Goal: Information Seeking & Learning: Find specific fact

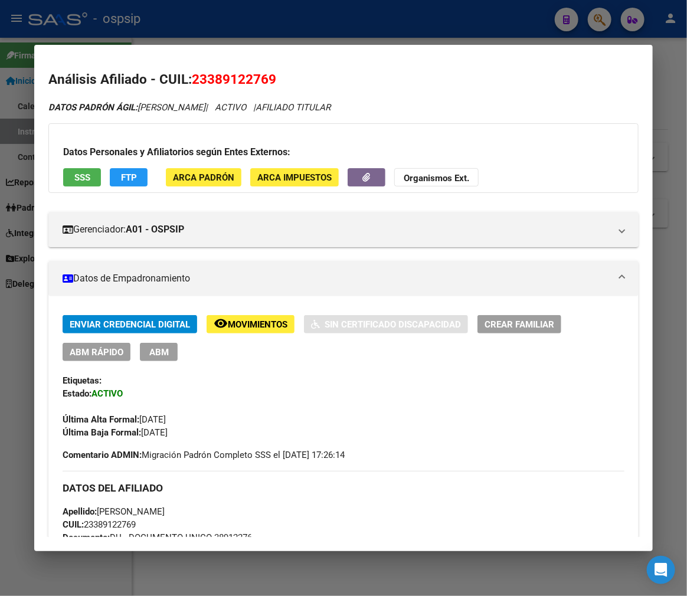
scroll to position [197, 0]
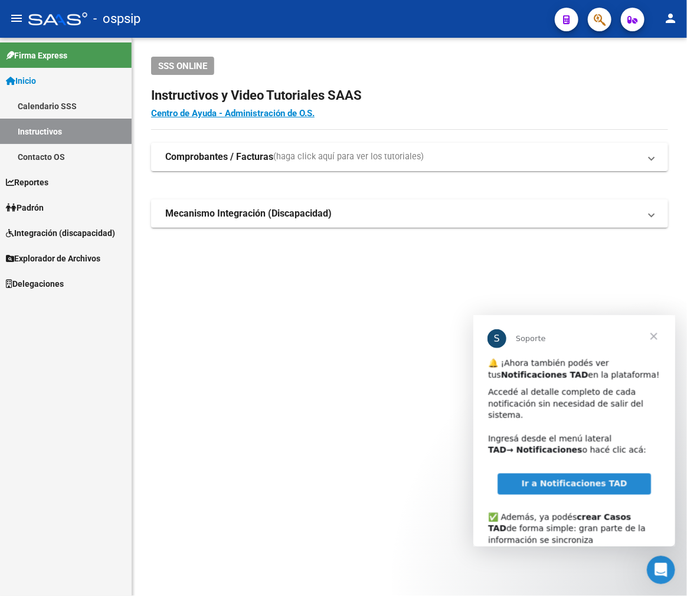
click at [654, 337] on span "Cerrar" at bounding box center [653, 336] width 43 height 43
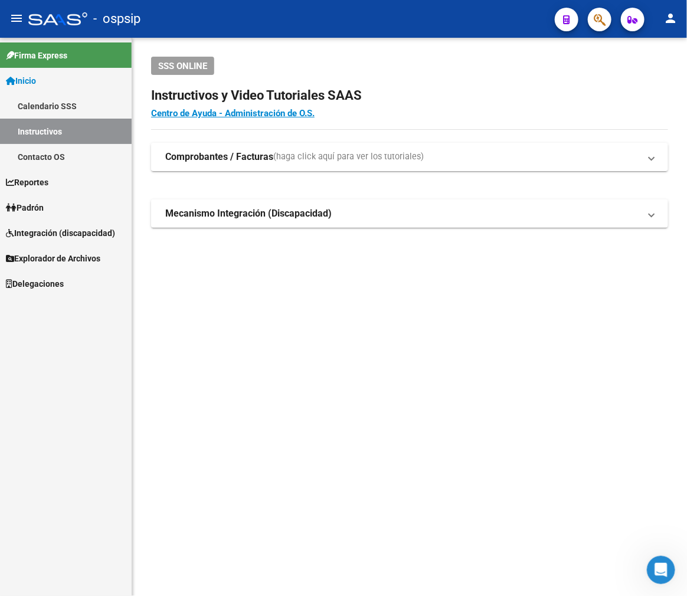
click at [86, 183] on link "Reportes" at bounding box center [66, 181] width 132 height 25
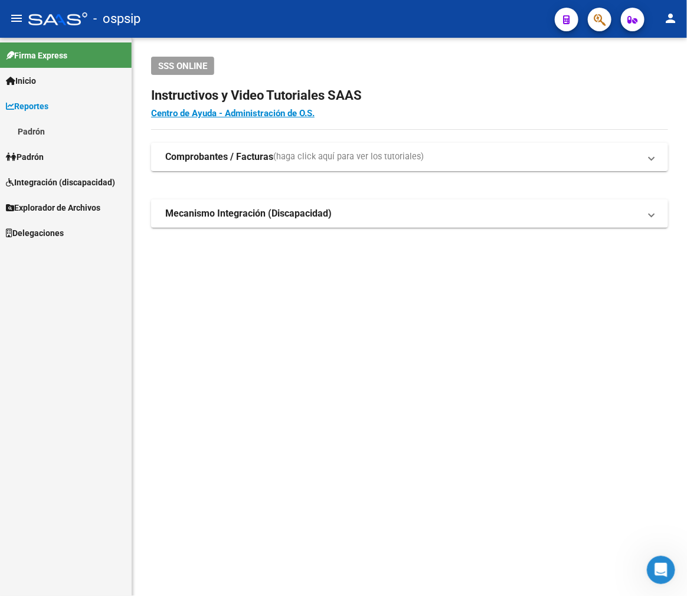
click at [31, 127] on link "Padrón" at bounding box center [66, 131] width 132 height 25
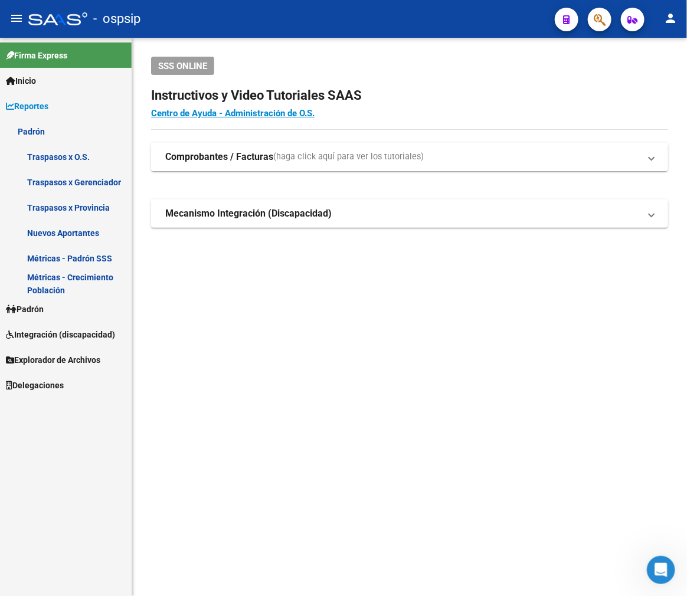
click at [40, 312] on span "Padrón" at bounding box center [25, 309] width 38 height 13
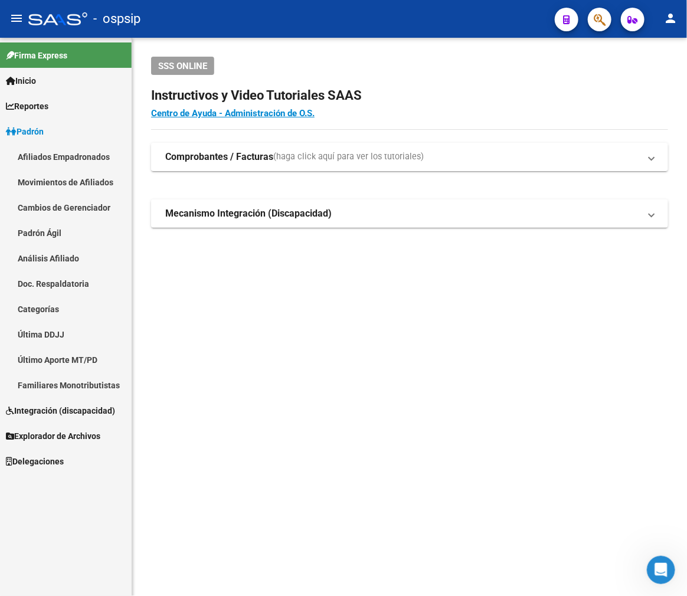
click at [31, 331] on link "Última DDJJ" at bounding box center [66, 334] width 132 height 25
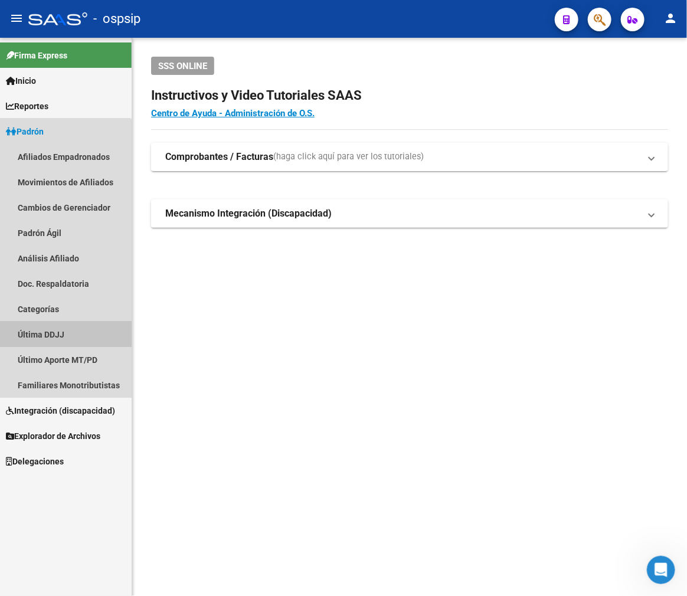
click at [37, 330] on link "Última DDJJ" at bounding box center [66, 334] width 132 height 25
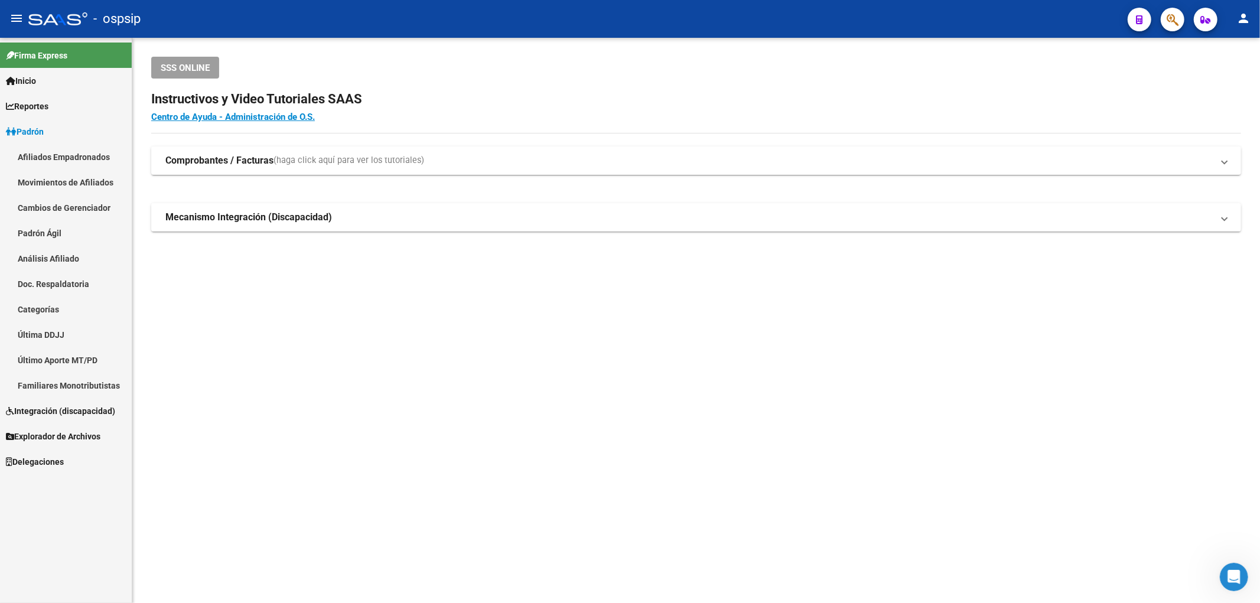
click at [28, 328] on link "Última DDJJ" at bounding box center [66, 334] width 132 height 25
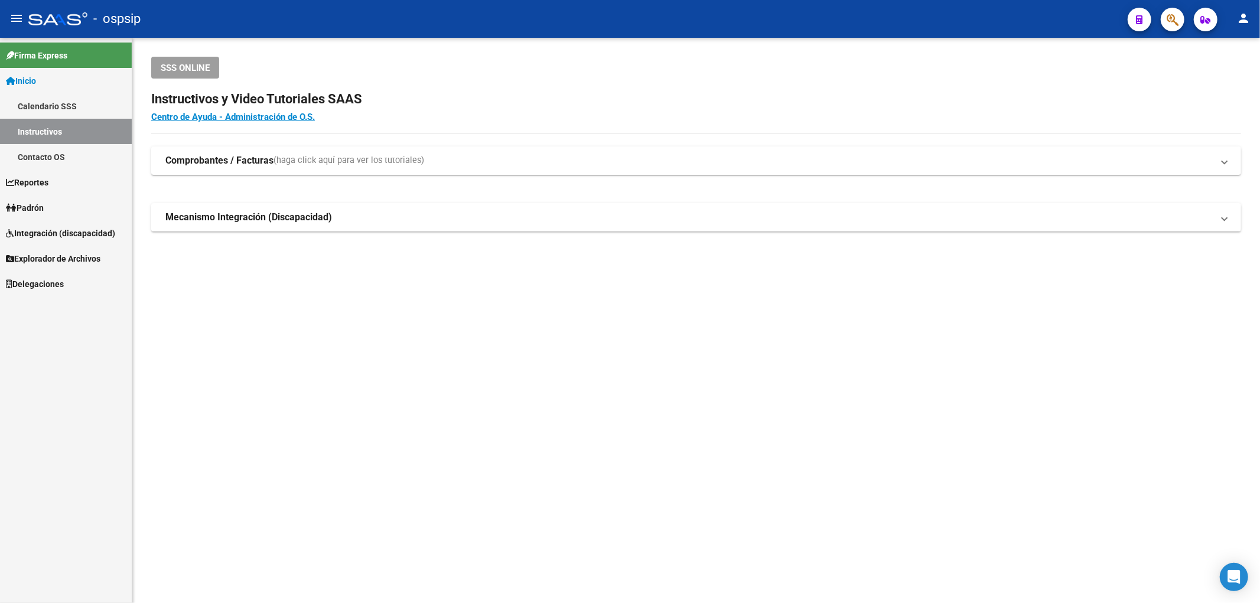
click at [24, 207] on span "Padrón" at bounding box center [25, 207] width 38 height 13
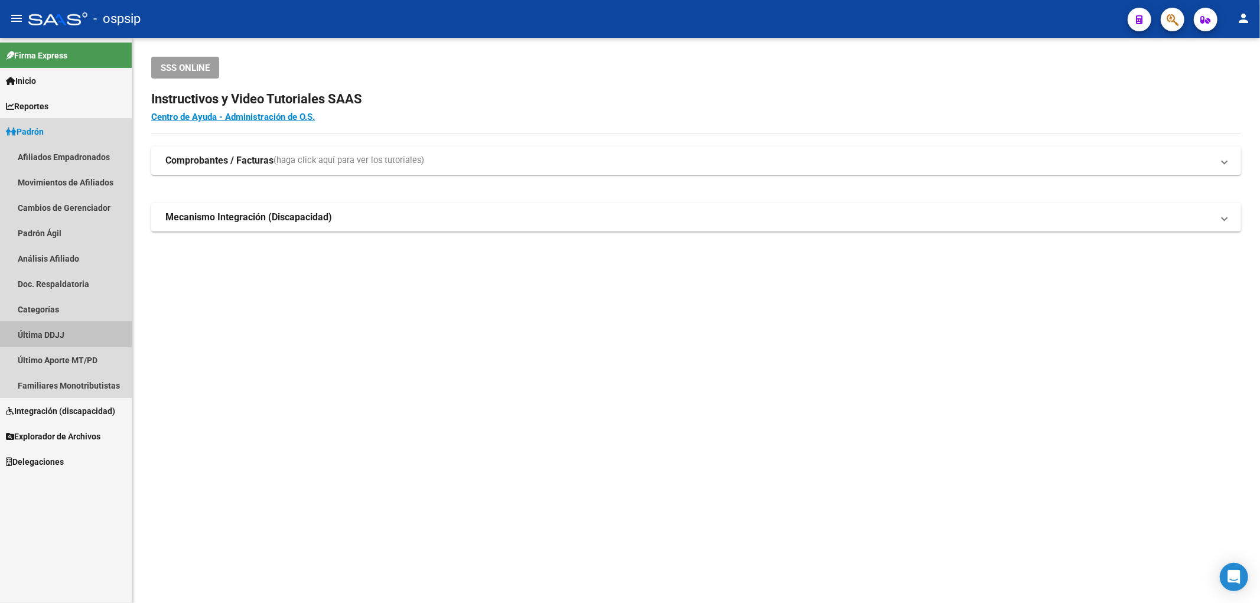
click at [36, 331] on link "Última DDJJ" at bounding box center [66, 334] width 132 height 25
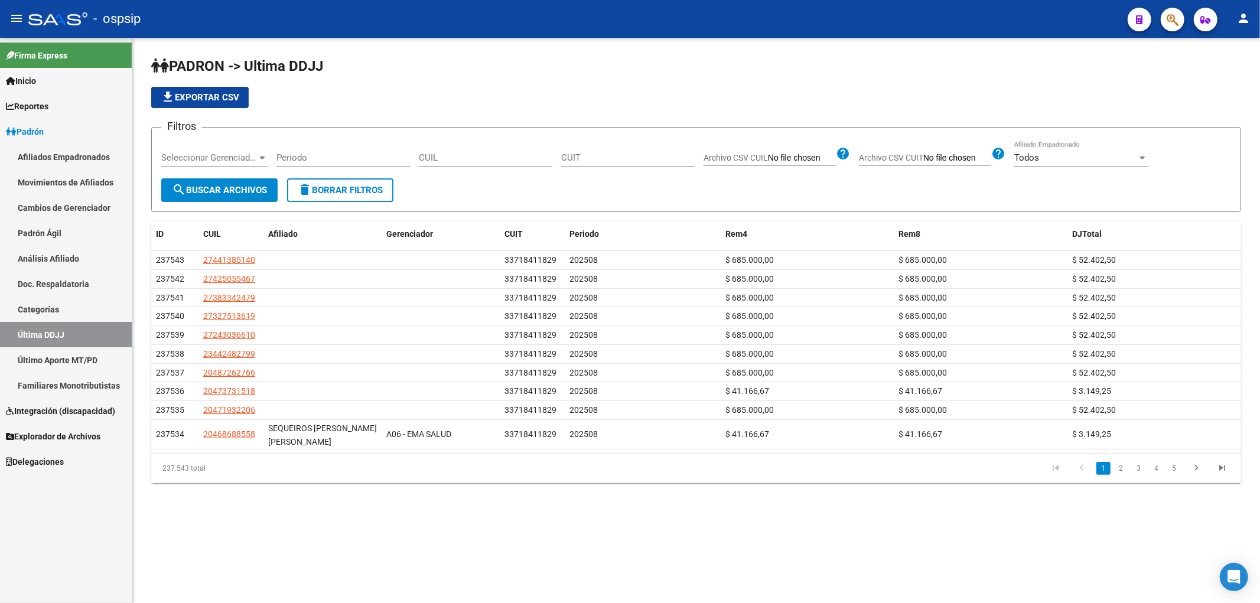
click at [606, 155] on input "CUIT" at bounding box center [627, 157] width 133 height 11
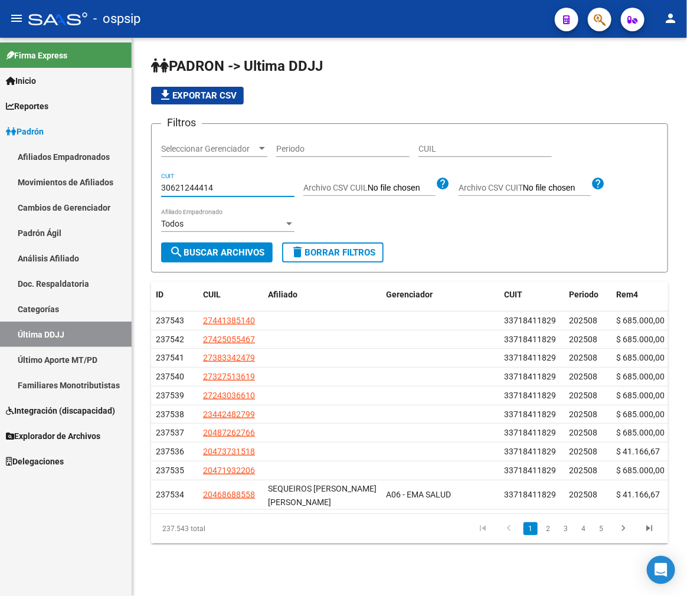
type input "30621244414"
click at [255, 260] on button "search Buscar Archivos" at bounding box center [217, 253] width 112 height 20
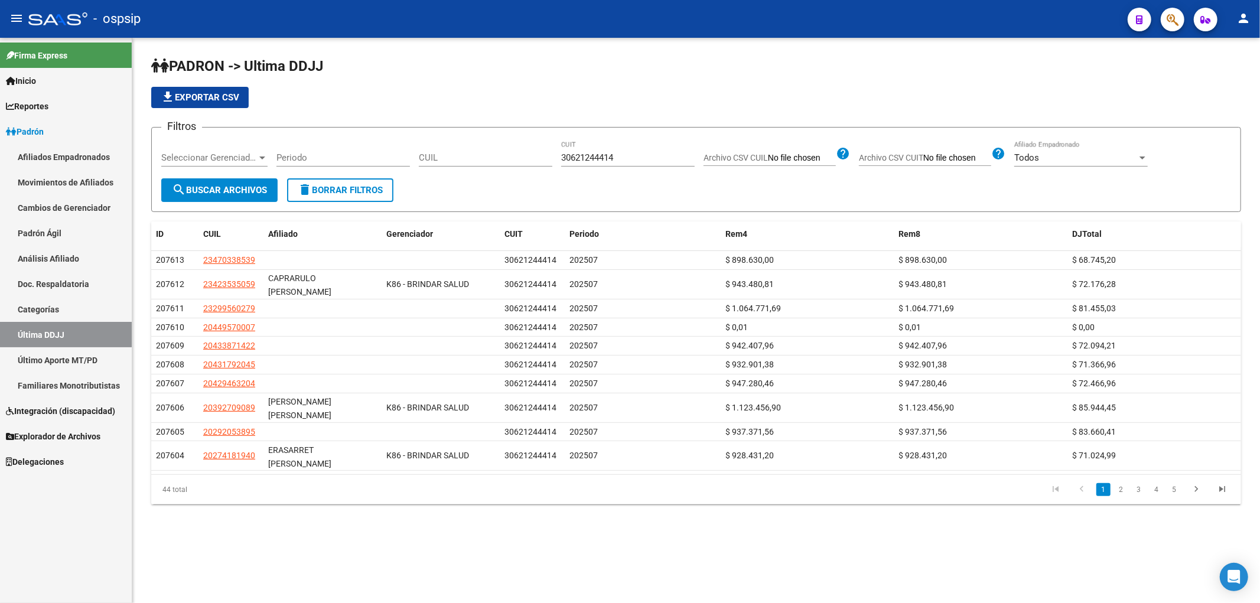
click at [205, 90] on button "file_download Exportar CSV" at bounding box center [199, 97] width 97 height 21
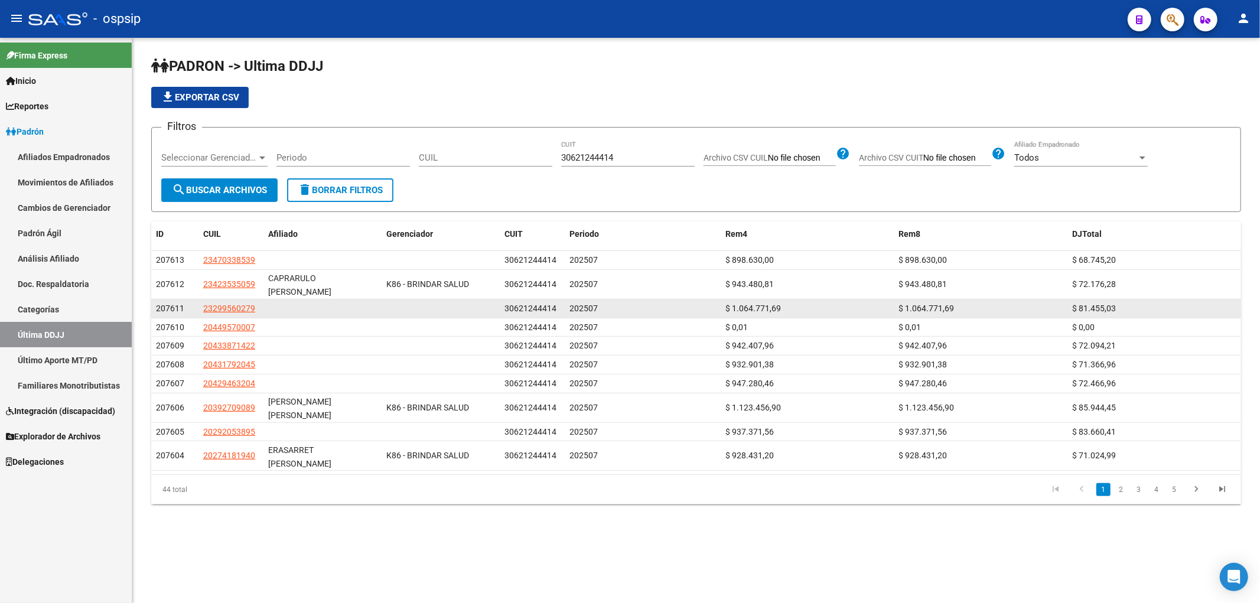
click at [695, 309] on div "202507" at bounding box center [642, 309] width 146 height 14
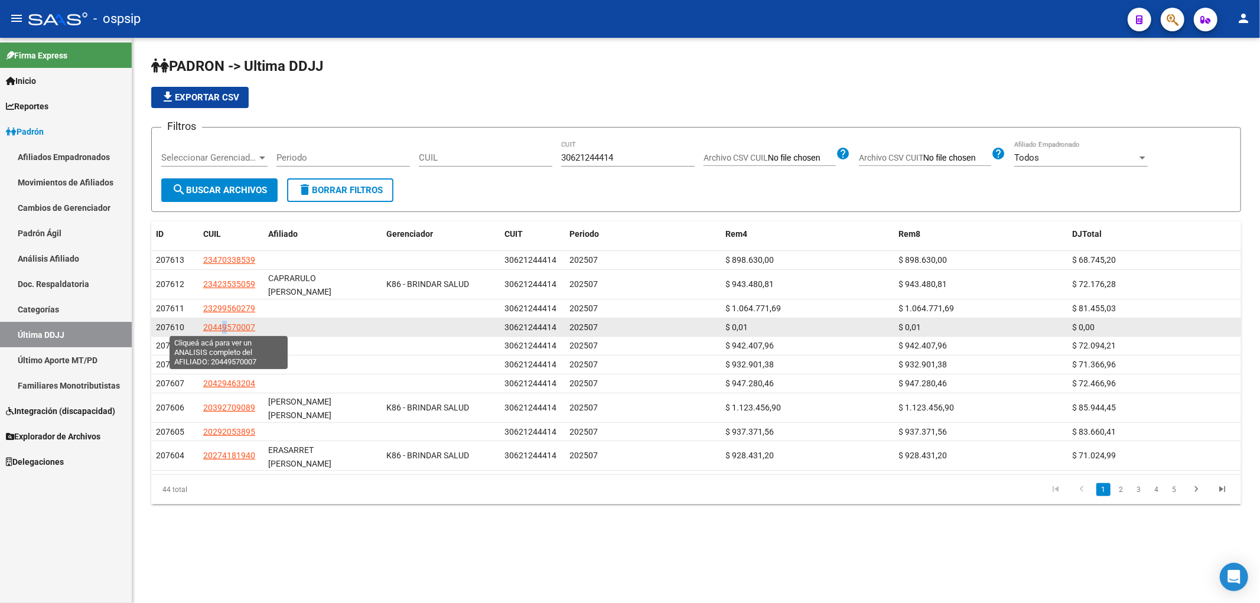
click at [221, 324] on span "20449570007" at bounding box center [229, 326] width 52 height 9
copy span "9"
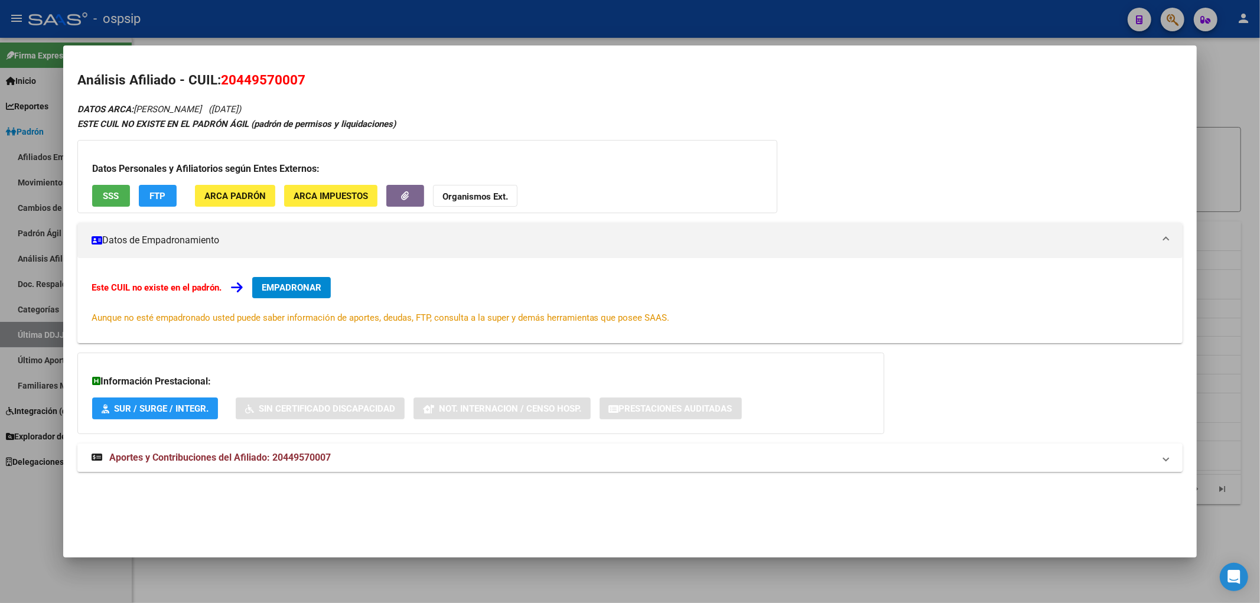
drag, startPoint x: 562, startPoint y: 459, endPoint x: 569, endPoint y: 450, distance: 11.3
click at [563, 459] on mat-panel-title "Aportes y Contribuciones del Afiliado: 20449570007" at bounding box center [623, 458] width 1063 height 14
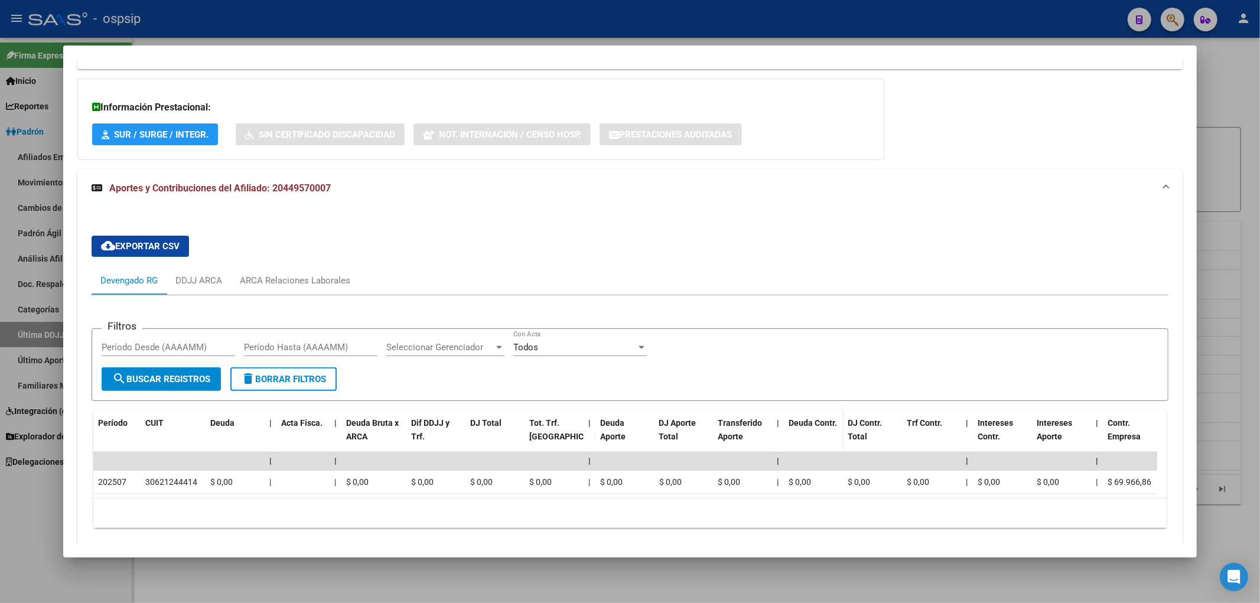
scroll to position [323, 0]
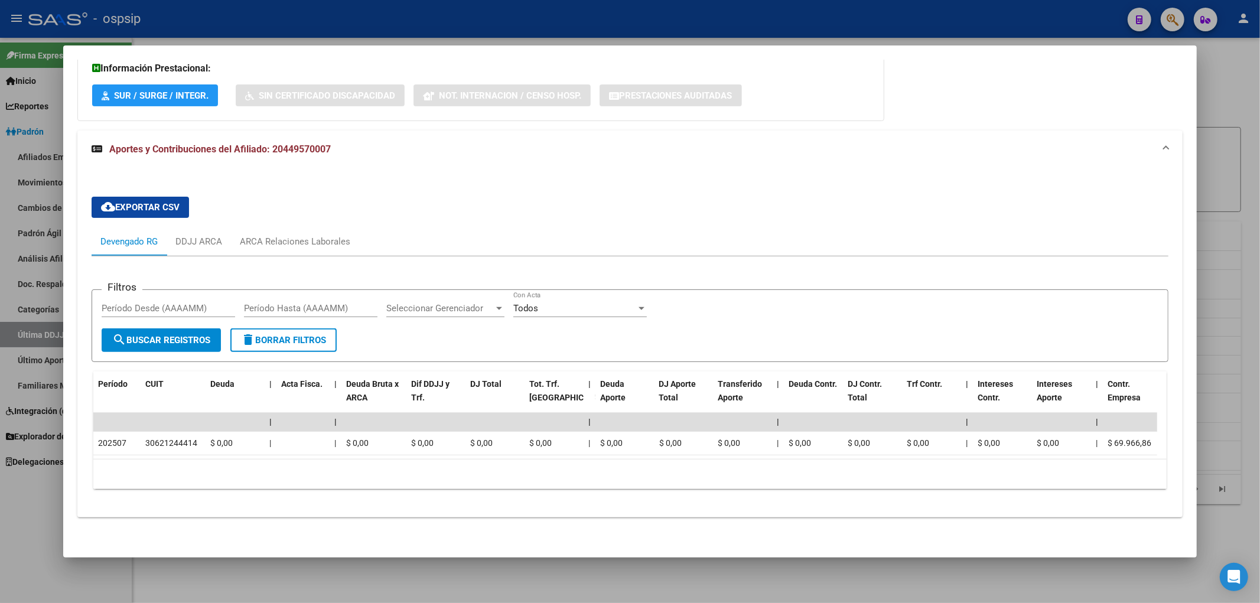
click at [775, 33] on div at bounding box center [630, 301] width 1260 height 603
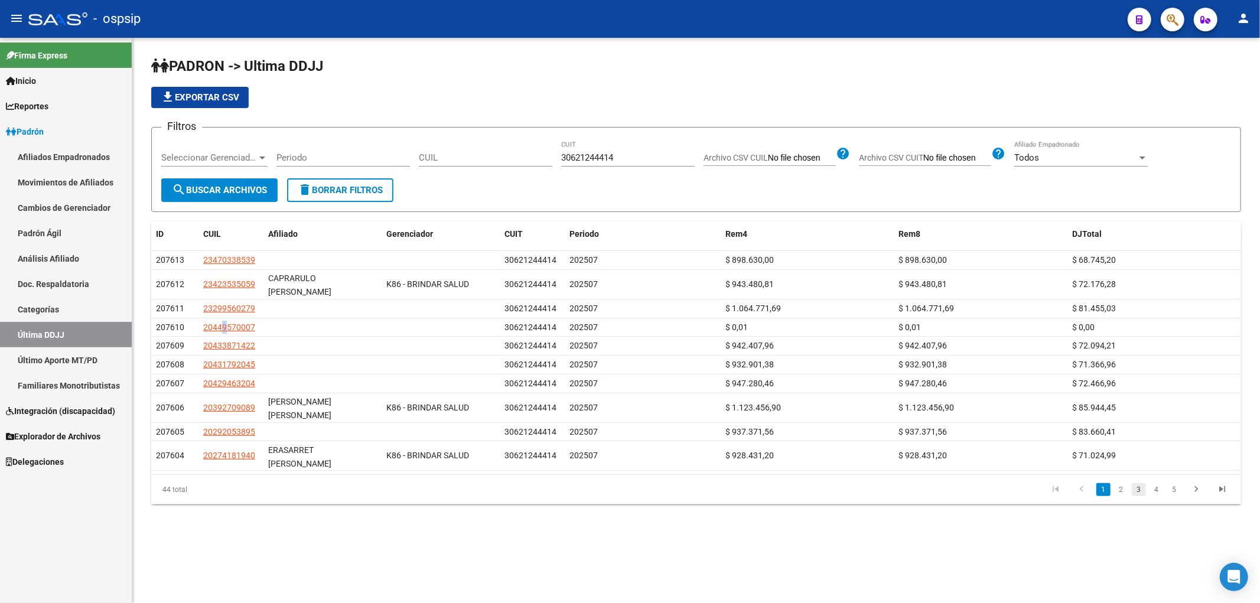
click at [1146, 483] on link "3" at bounding box center [1138, 489] width 14 height 13
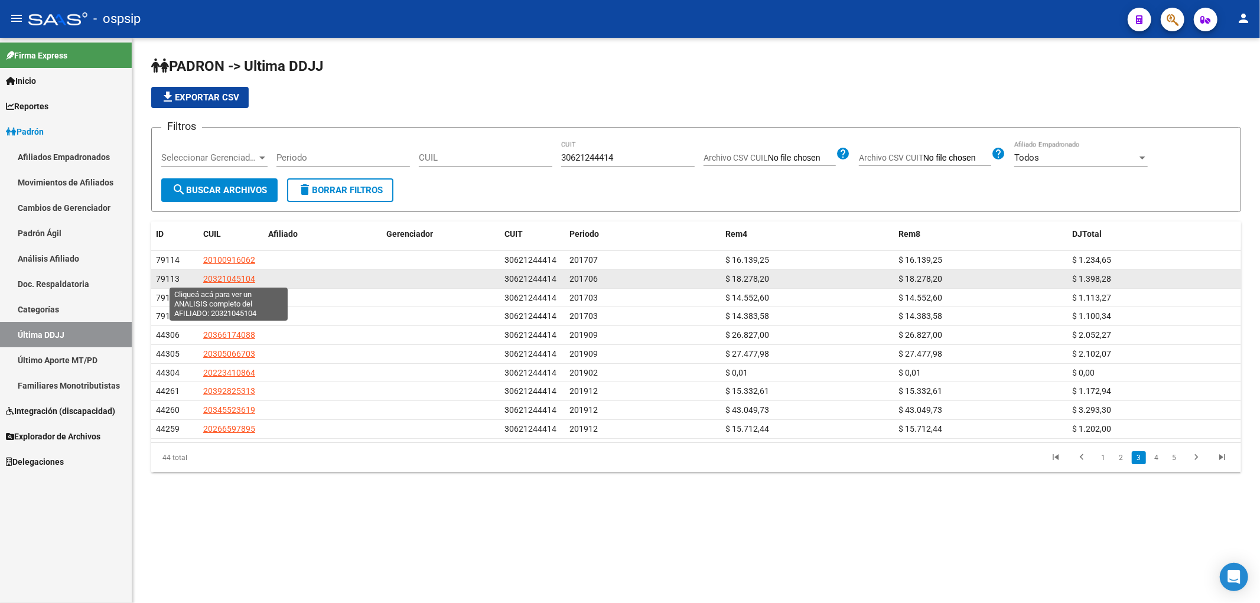
click at [223, 275] on span "20321045104" at bounding box center [229, 278] width 52 height 9
type textarea "20321045104"
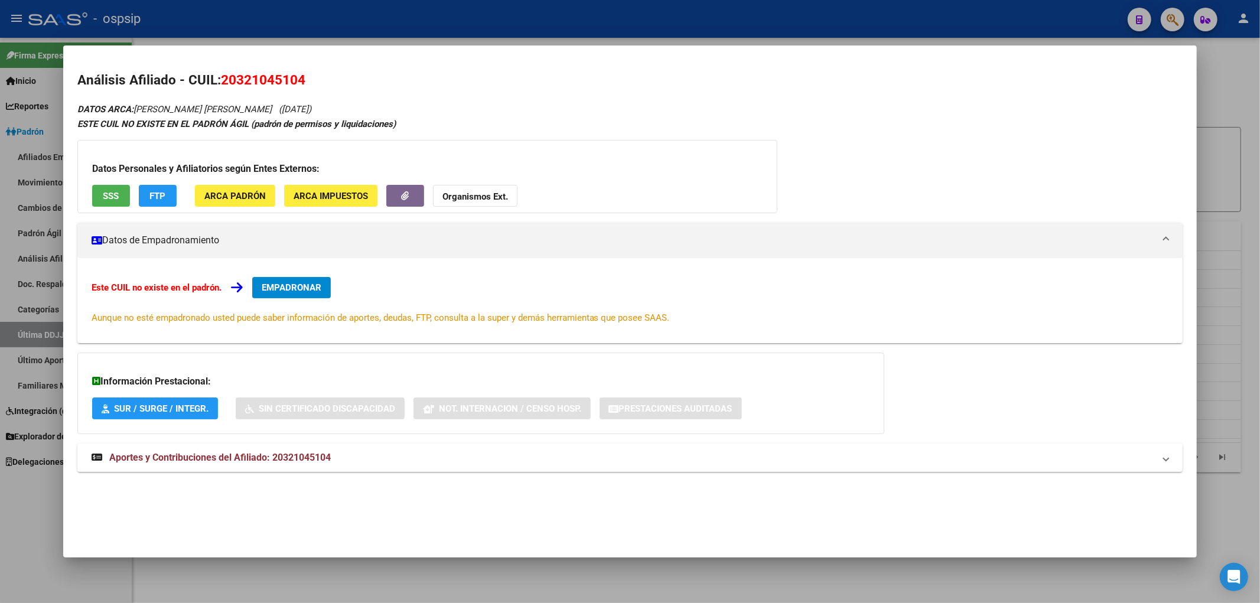
click at [645, 431] on div "DATOS ARCA: [PERSON_NAME] [PERSON_NAME] ([DATE]) ESTE CUIL NO EXISTE EN EL [PER…" at bounding box center [629, 294] width 1105 height 384
click at [648, 459] on mat-panel-title "Aportes y Contribuciones del Afiliado: 20321045104" at bounding box center [623, 458] width 1063 height 14
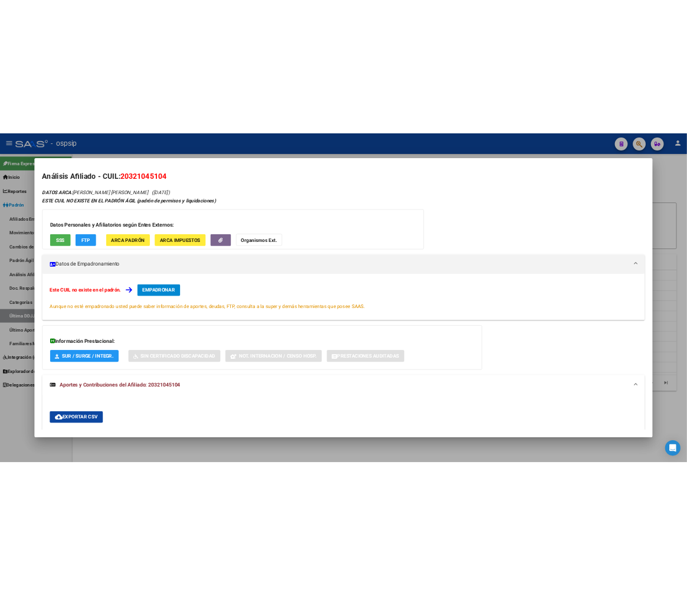
scroll to position [0, 0]
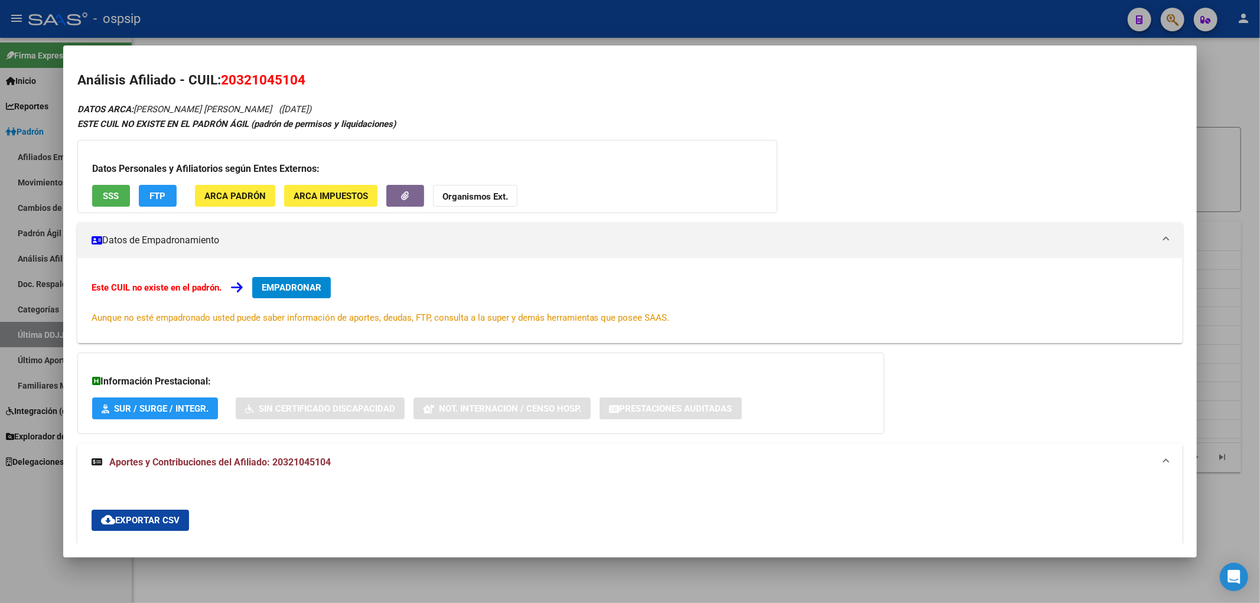
click at [924, 37] on div at bounding box center [630, 301] width 1260 height 603
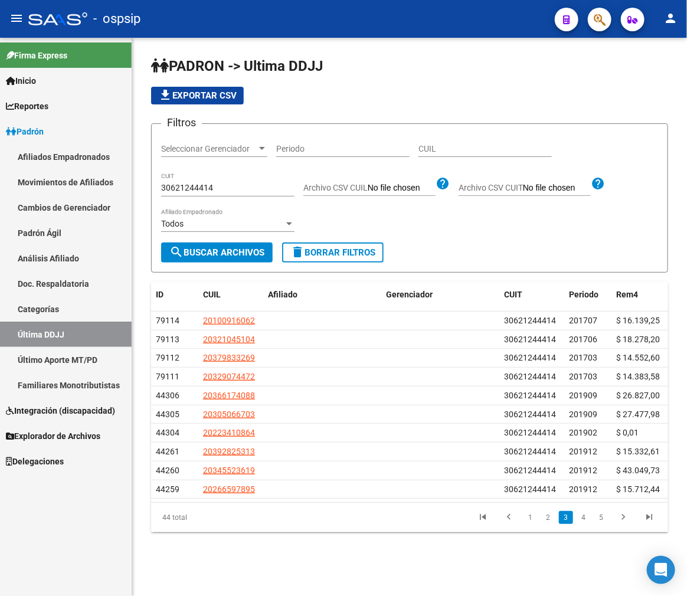
click at [93, 155] on link "Afiliados Empadronados" at bounding box center [66, 156] width 132 height 25
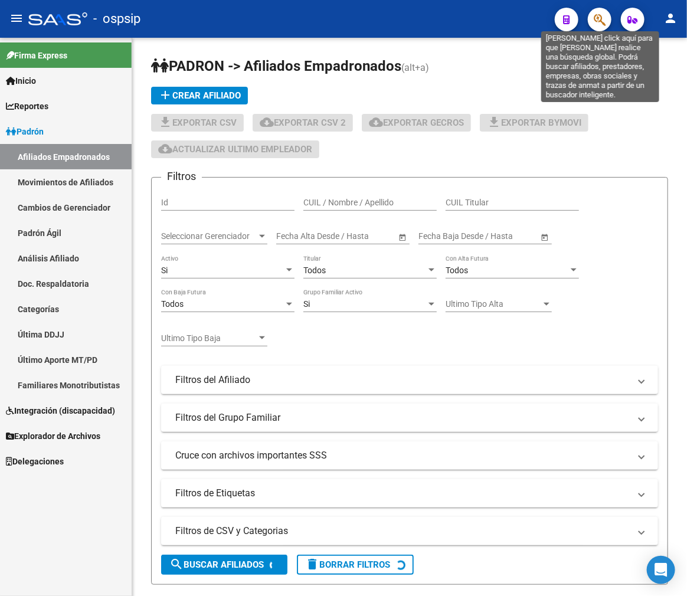
click at [601, 21] on icon "button" at bounding box center [600, 20] width 12 height 14
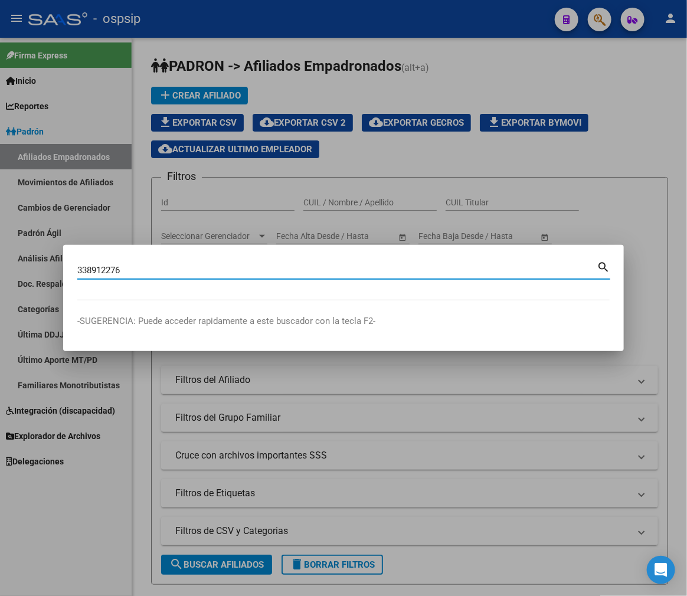
type input "338912276"
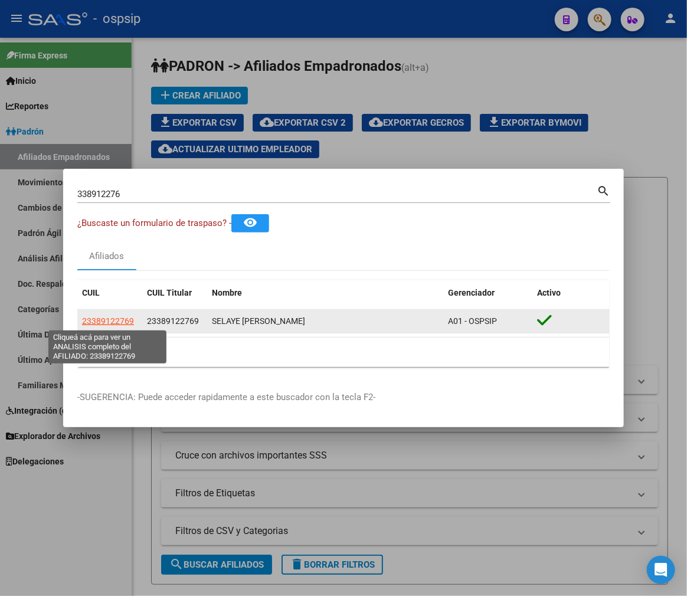
click at [94, 321] on span "23389122769" at bounding box center [108, 321] width 52 height 9
type textarea "23389122769"
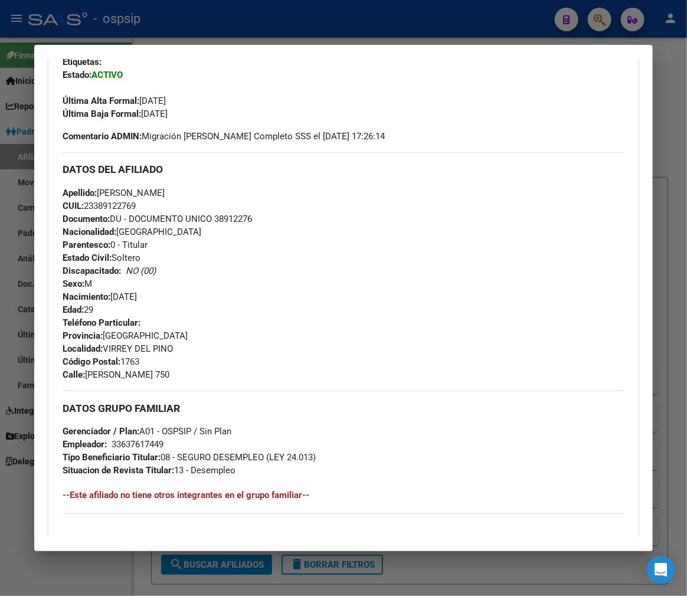
scroll to position [656, 0]
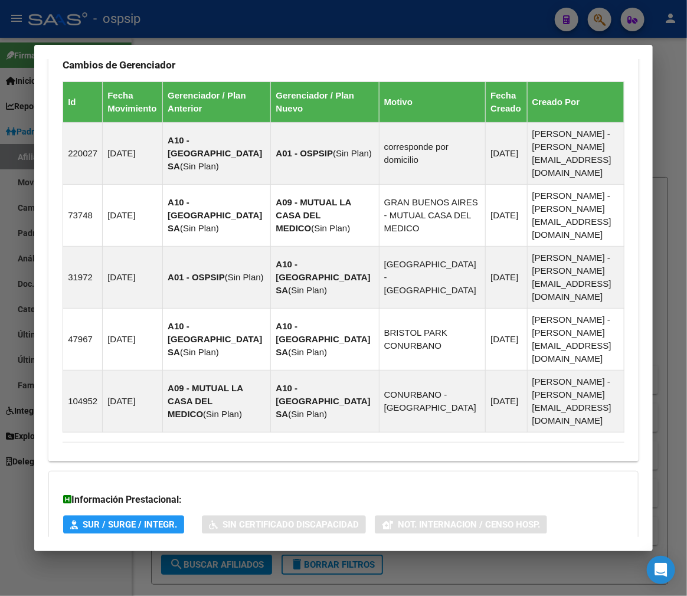
drag, startPoint x: 415, startPoint y: 498, endPoint x: 412, endPoint y: 491, distance: 7.7
click at [414, 593] on mat-panel-title "Aportes y Contribuciones del Afiliado: 23389122769" at bounding box center [337, 600] width 548 height 14
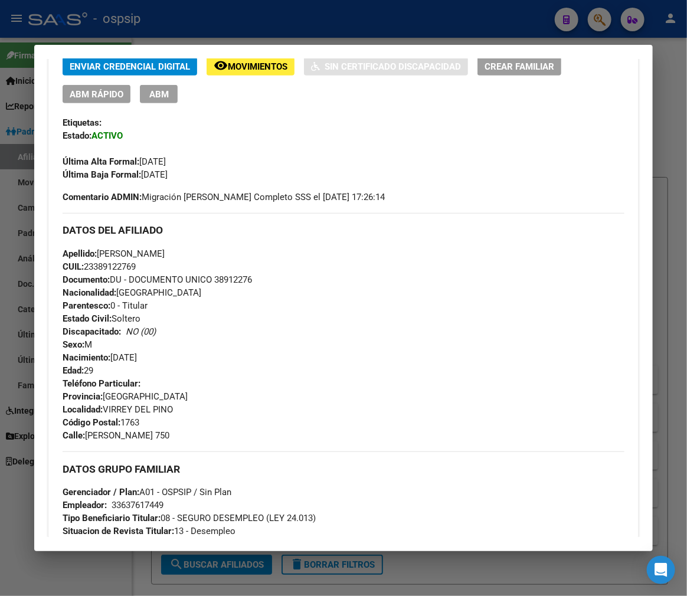
scroll to position [328, 0]
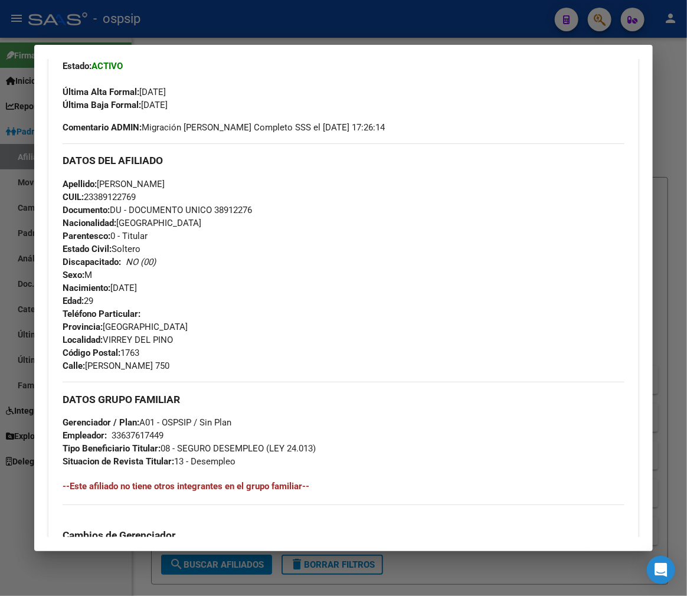
click at [278, 30] on div at bounding box center [343, 298] width 687 height 596
click at [276, 30] on div at bounding box center [343, 298] width 687 height 596
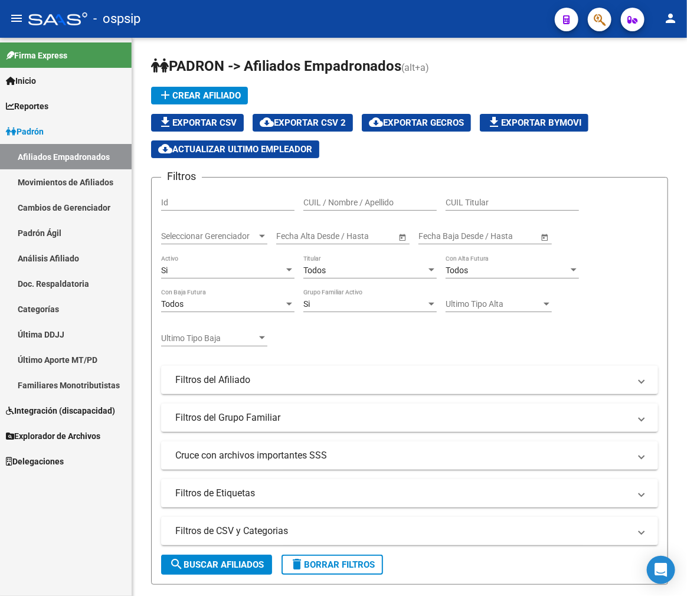
click at [594, 18] on icon "button" at bounding box center [600, 20] width 12 height 14
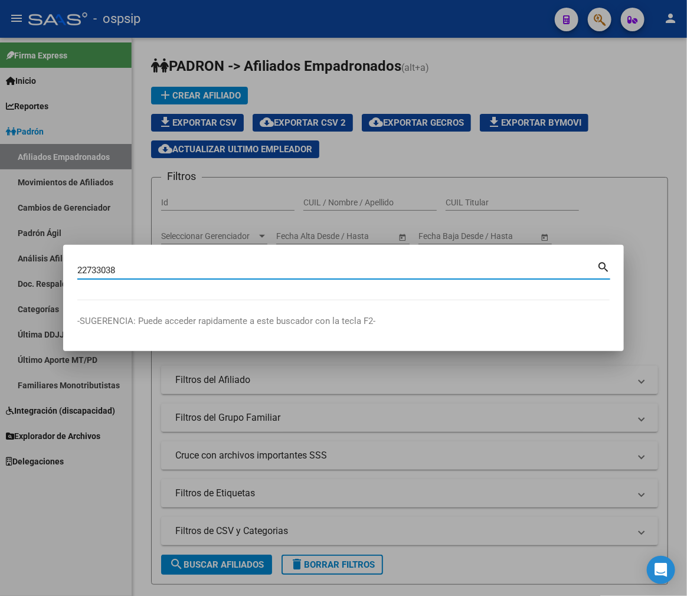
type input "22733038"
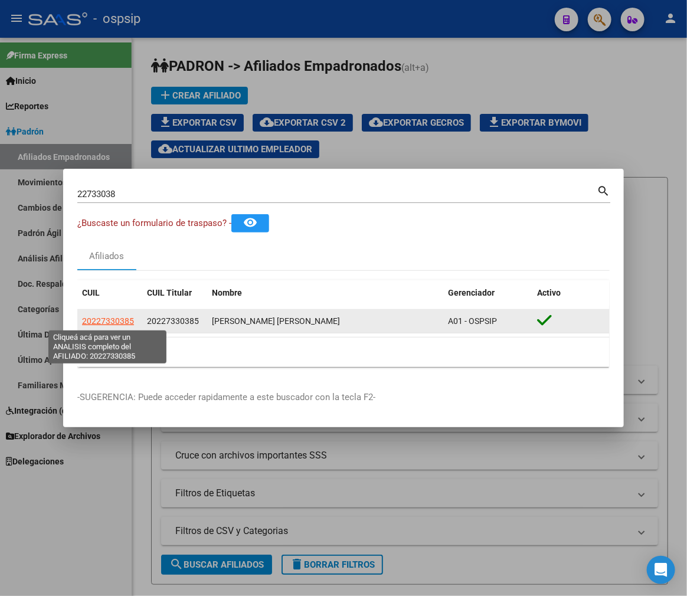
click at [109, 319] on span "20227330385" at bounding box center [108, 321] width 52 height 9
type textarea "20227330385"
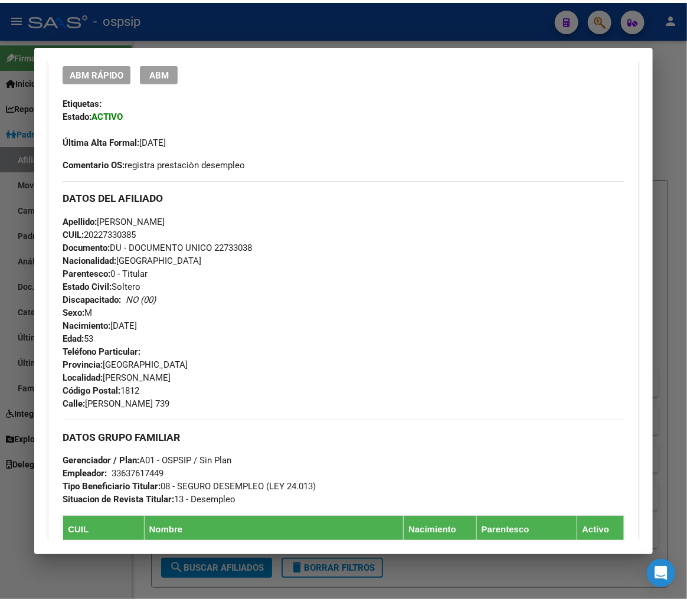
scroll to position [278, 0]
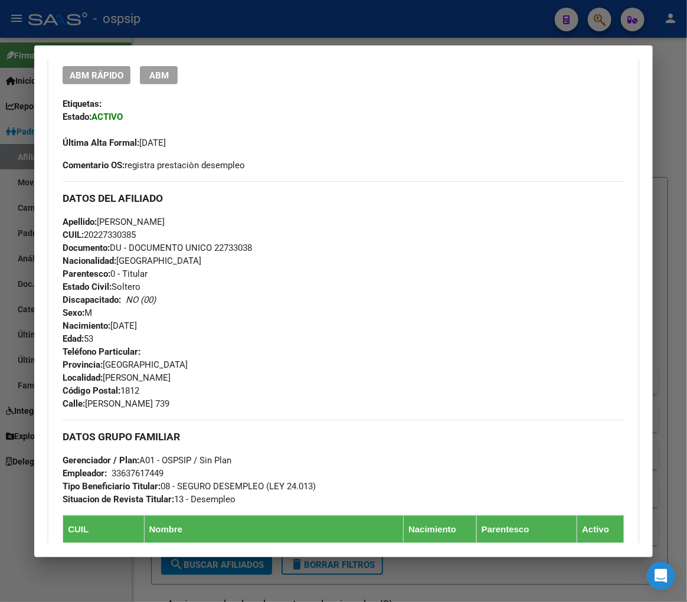
click at [234, 30] on div at bounding box center [343, 301] width 687 height 602
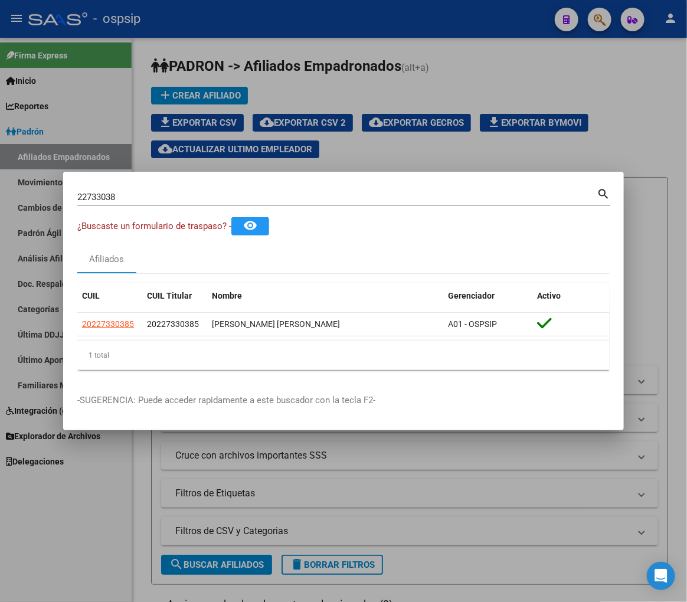
click at [234, 30] on div at bounding box center [343, 301] width 687 height 602
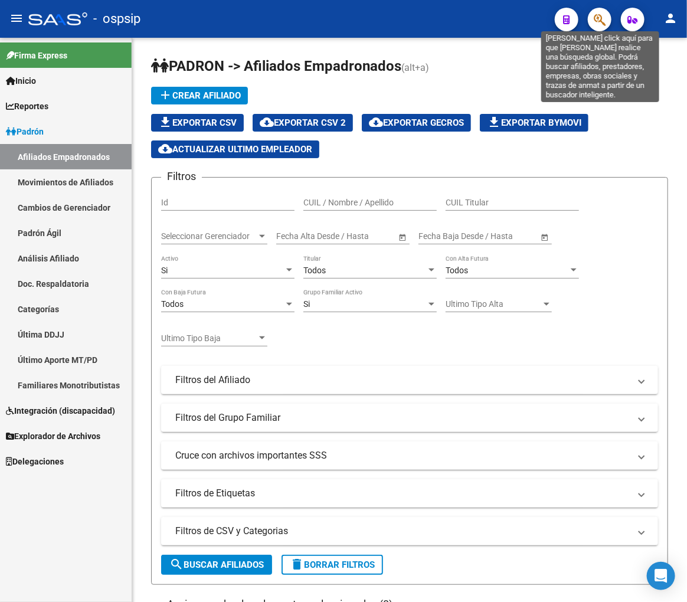
click at [605, 15] on icon "button" at bounding box center [600, 20] width 12 height 14
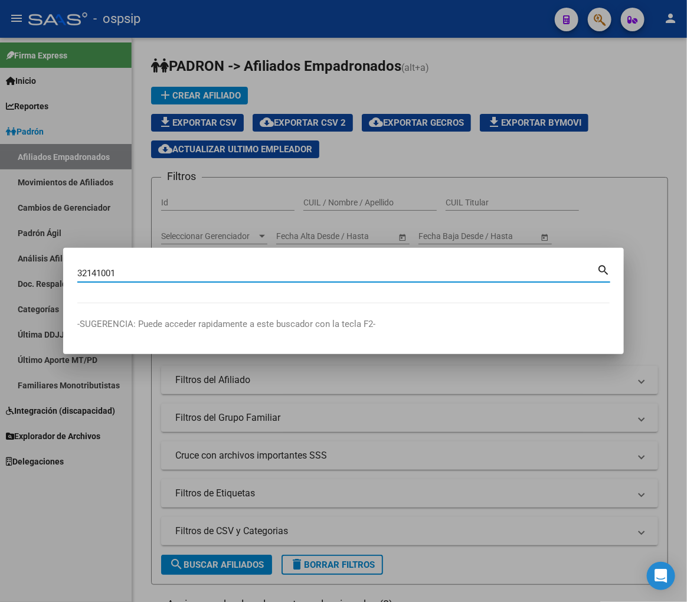
type input "32141001"
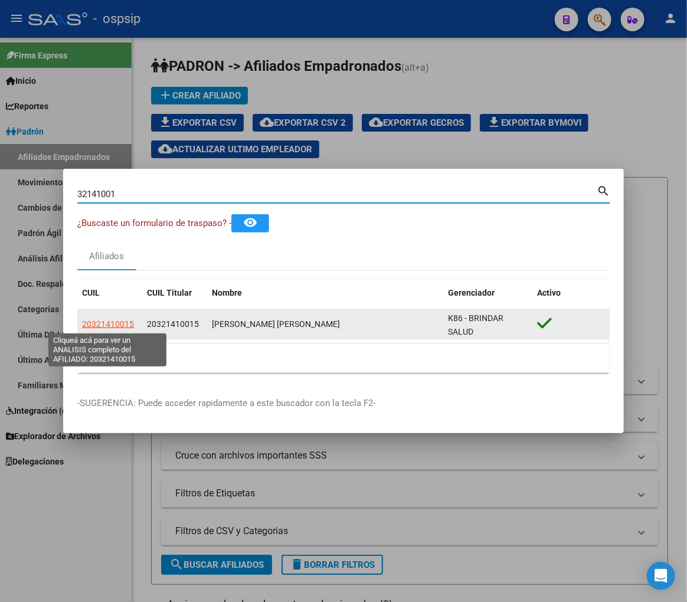
click at [117, 319] on span "20321410015" at bounding box center [108, 323] width 52 height 9
type textarea "20321410015"
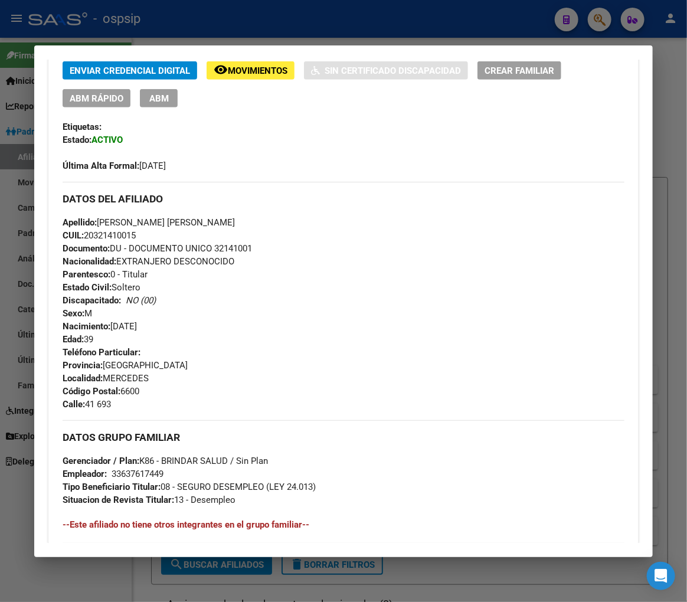
scroll to position [262, 0]
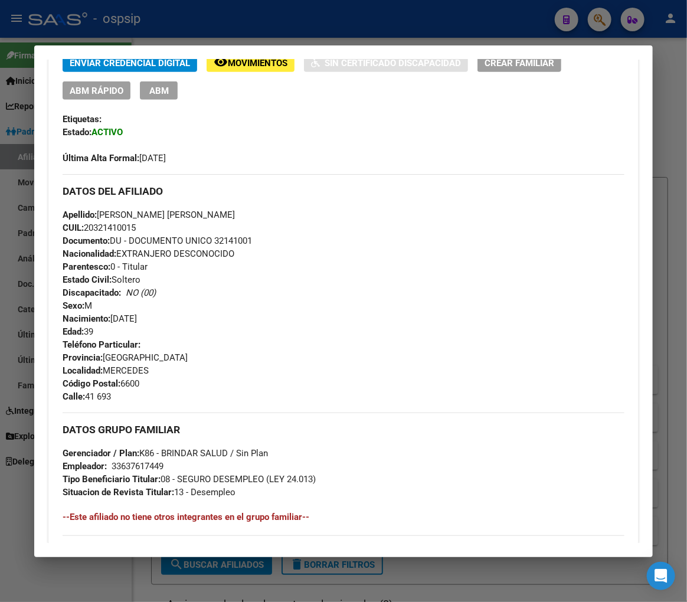
click at [376, 25] on div at bounding box center [343, 301] width 687 height 602
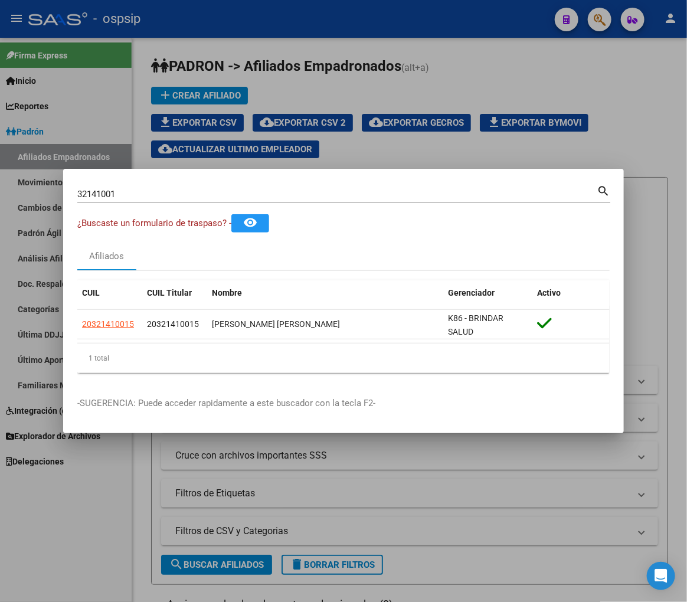
click at [376, 25] on div at bounding box center [343, 301] width 687 height 602
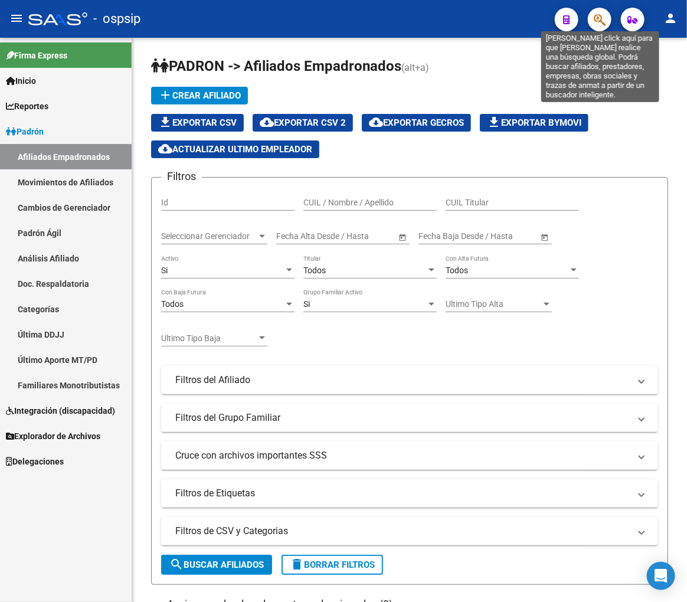
click at [600, 22] on icon "button" at bounding box center [600, 20] width 12 height 14
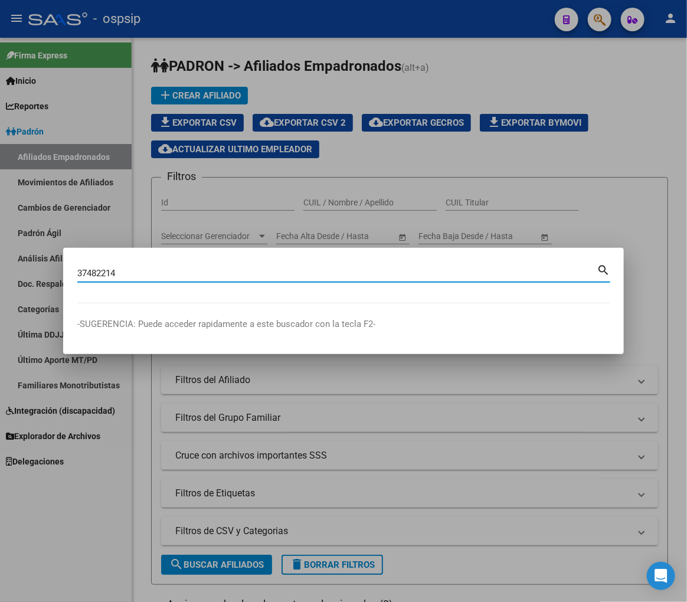
type input "37482214"
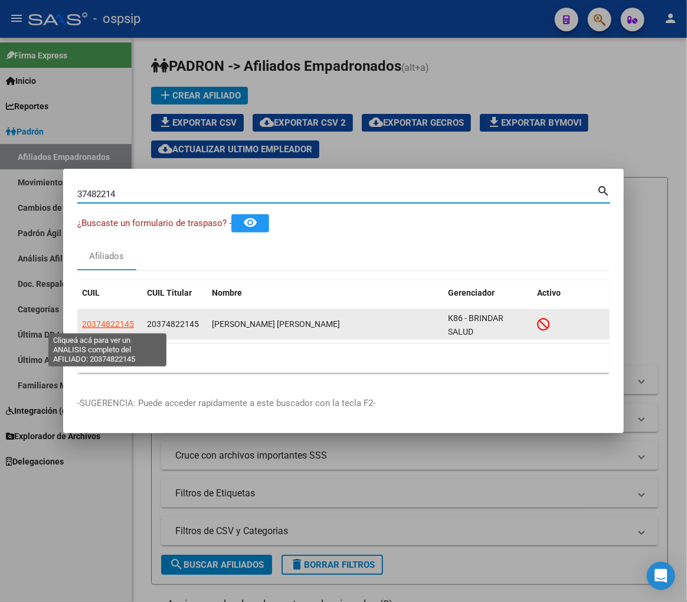
click at [115, 319] on span "20374822145" at bounding box center [108, 323] width 52 height 9
type textarea "20374822145"
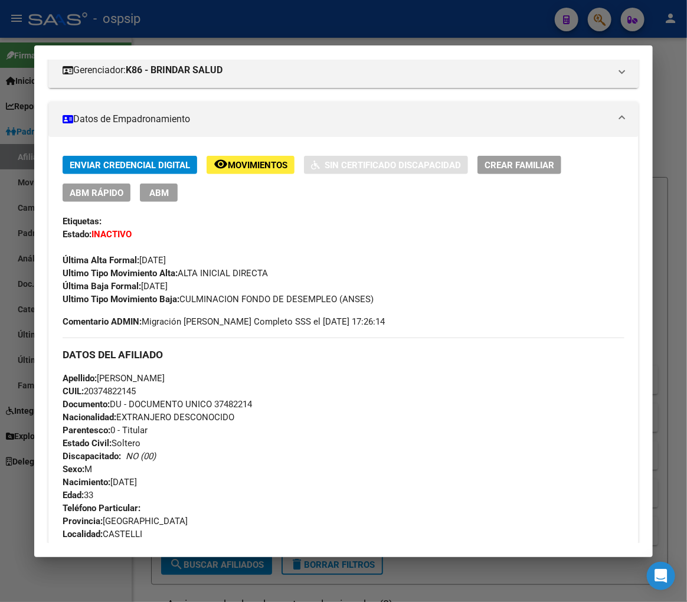
scroll to position [66, 0]
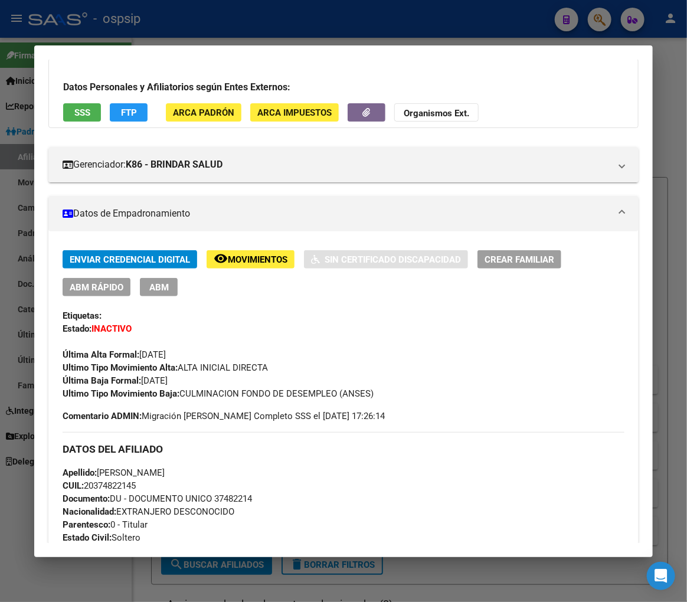
click at [255, 265] on button "remove_red_eye Movimientos" at bounding box center [251, 259] width 88 height 18
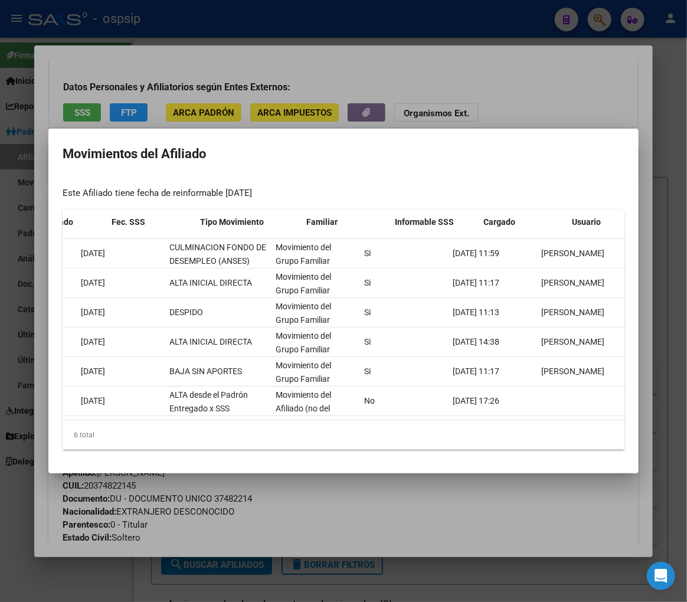
scroll to position [0, 0]
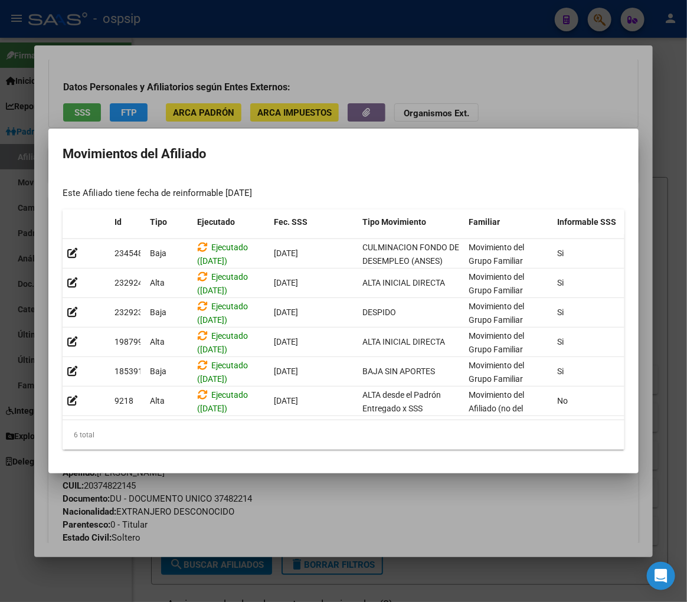
click at [358, 72] on div at bounding box center [343, 301] width 687 height 602
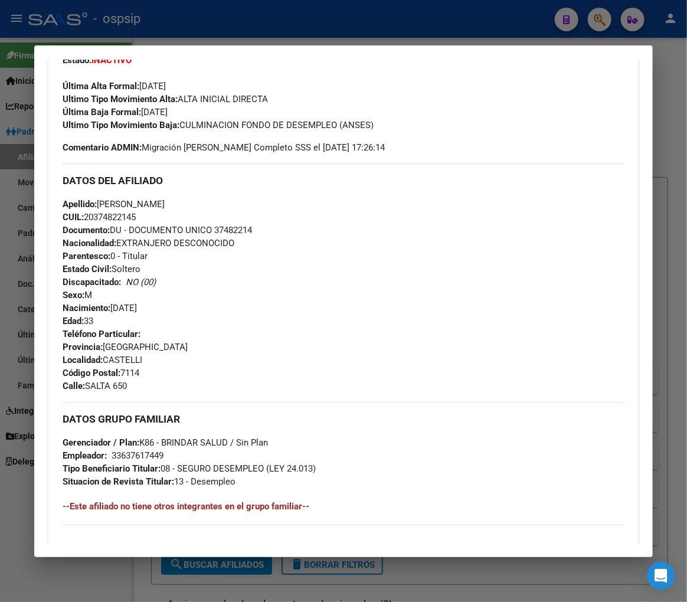
scroll to position [103, 0]
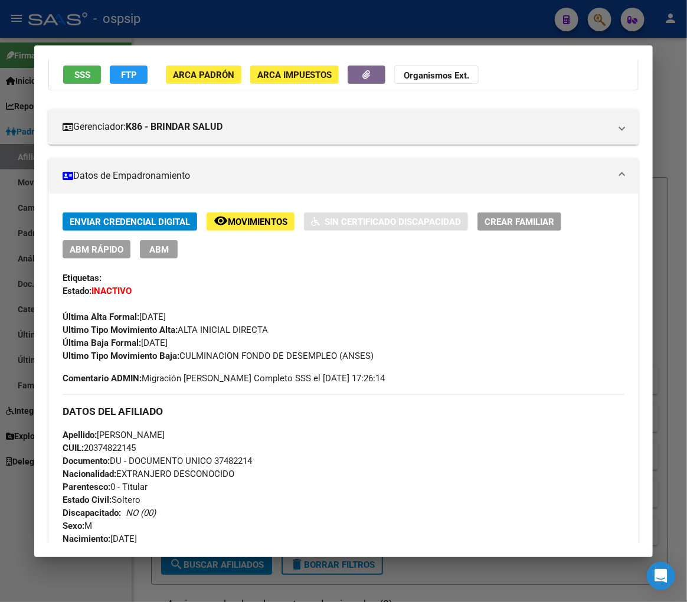
click at [325, 28] on div at bounding box center [343, 301] width 687 height 602
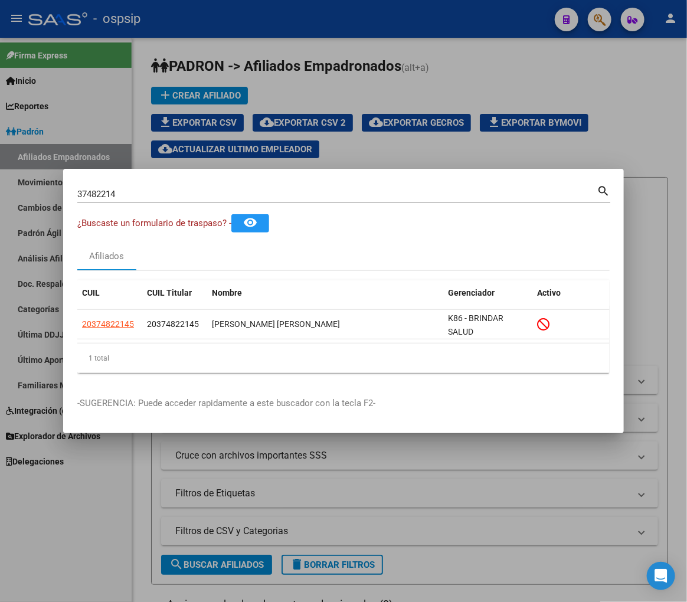
drag, startPoint x: 330, startPoint y: 26, endPoint x: 568, endPoint y: 137, distance: 263.1
click at [331, 26] on div at bounding box center [343, 301] width 687 height 602
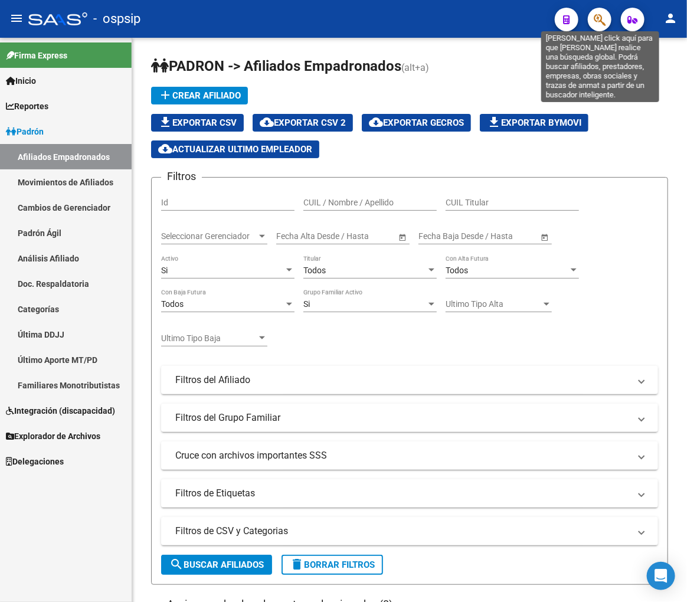
click at [591, 15] on button "button" at bounding box center [600, 20] width 24 height 24
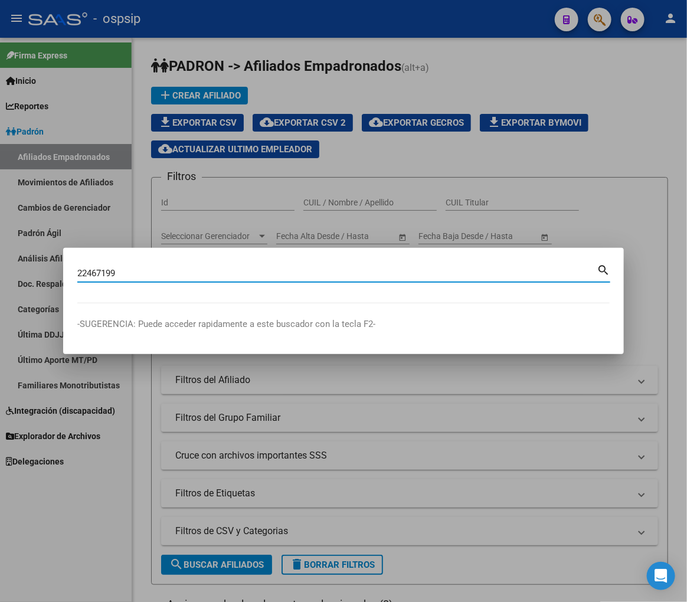
type input "22467199"
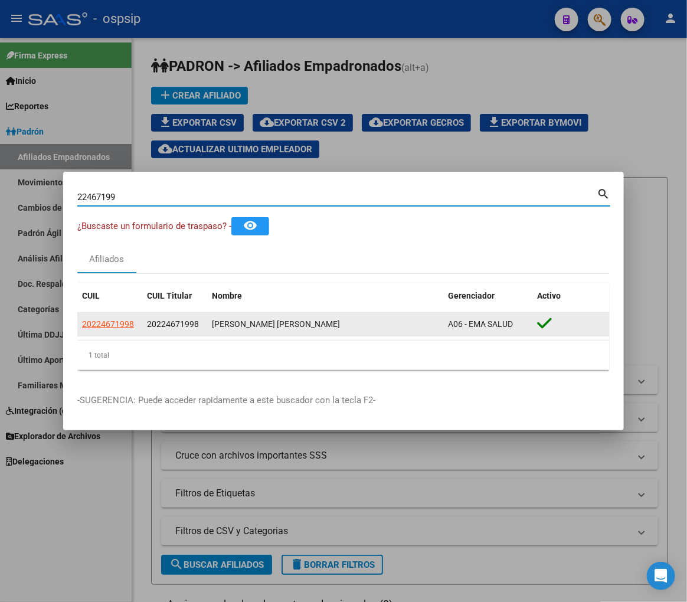
click at [115, 329] on app-link-go-to "20224671998" at bounding box center [108, 325] width 52 height 14
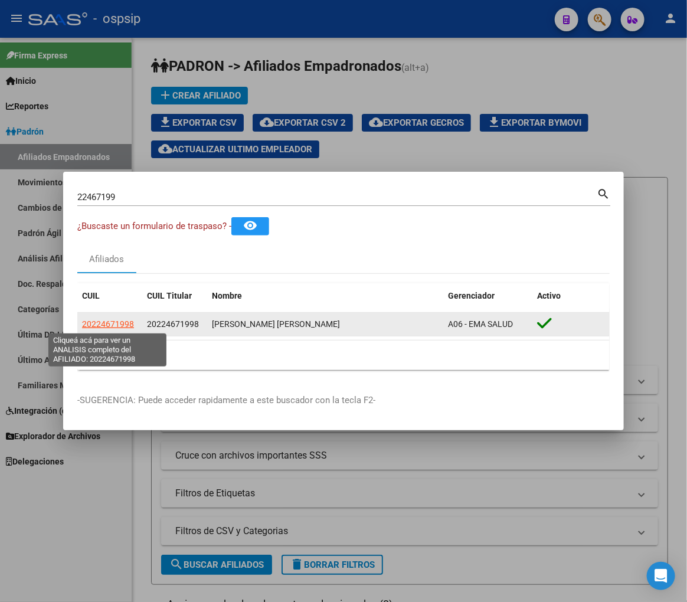
click at [115, 322] on span "20224671998" at bounding box center [108, 323] width 52 height 9
type textarea "20224671998"
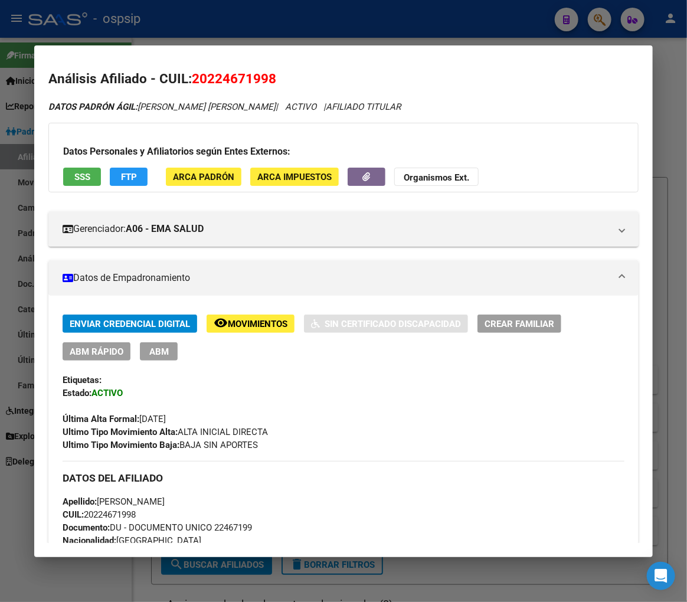
scroll to position [0, 0]
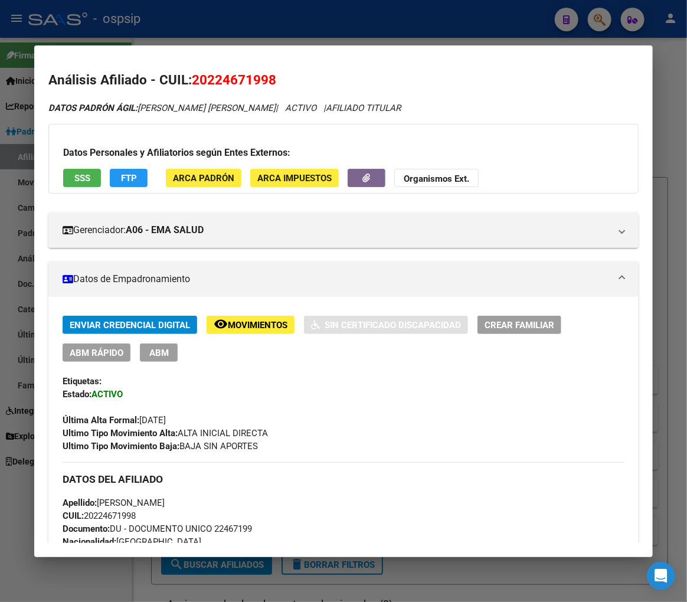
click at [267, 34] on div at bounding box center [343, 301] width 687 height 602
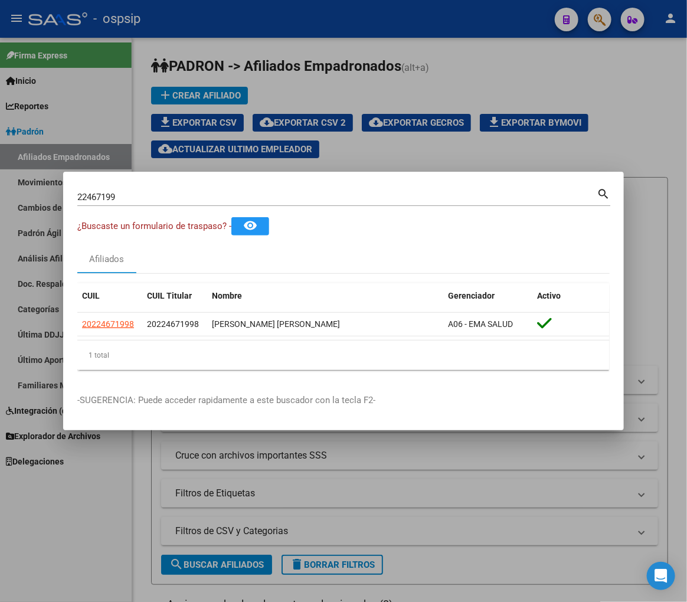
click at [267, 32] on div at bounding box center [343, 301] width 687 height 602
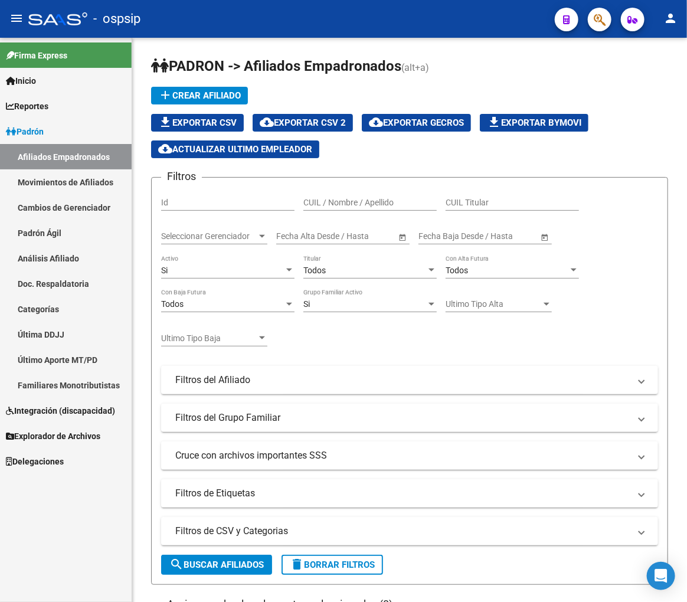
click at [596, 9] on span "button" at bounding box center [600, 20] width 12 height 24
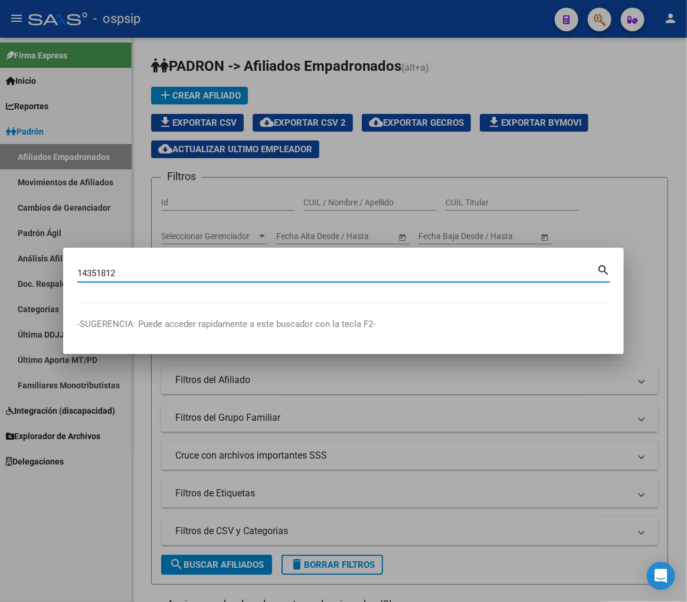
type input "14351812"
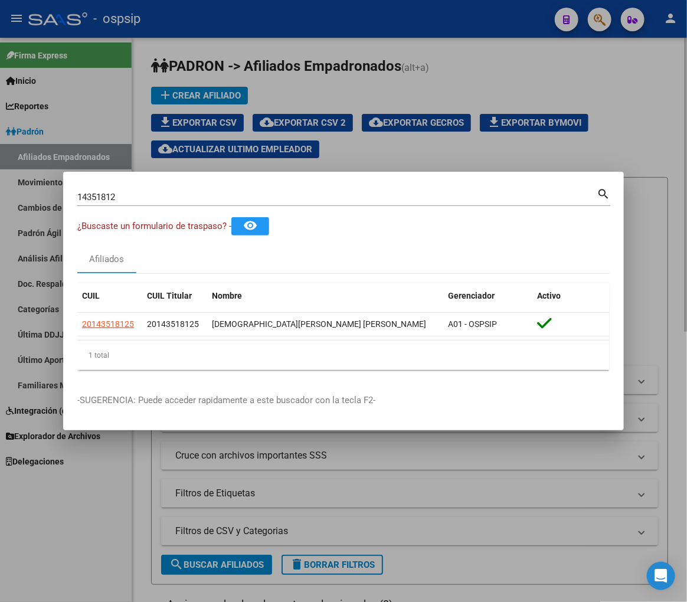
drag, startPoint x: 500, startPoint y: 488, endPoint x: 488, endPoint y: 509, distance: 24.3
click at [500, 490] on div at bounding box center [343, 301] width 687 height 602
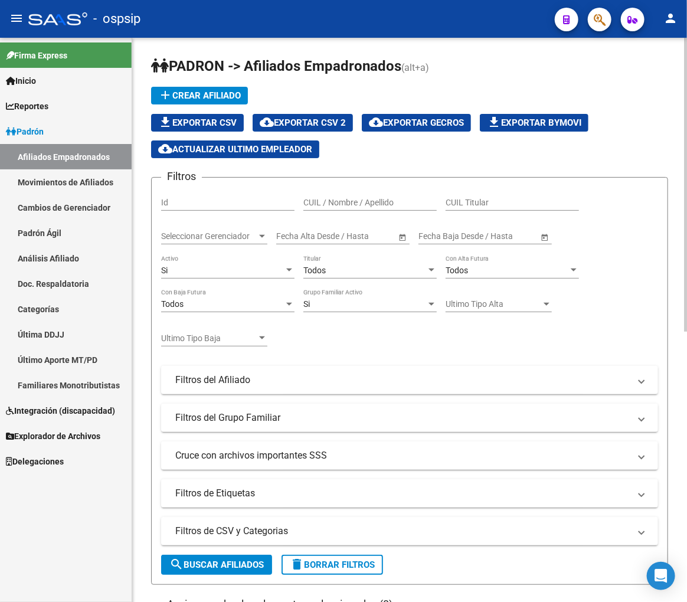
click at [499, 244] on div "Fecha inicio – Fecha fin Fecha Baja Desde / Hasta" at bounding box center [479, 233] width 120 height 24
click at [598, 30] on span "button" at bounding box center [600, 20] width 12 height 24
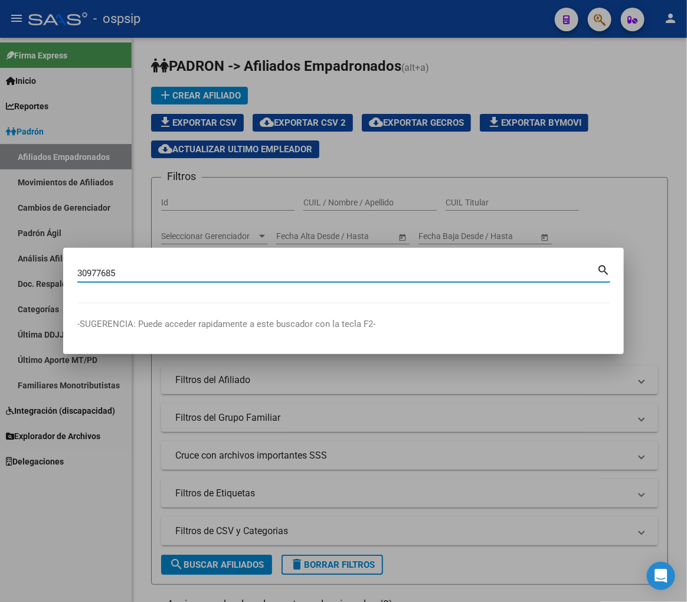
type input "30977685"
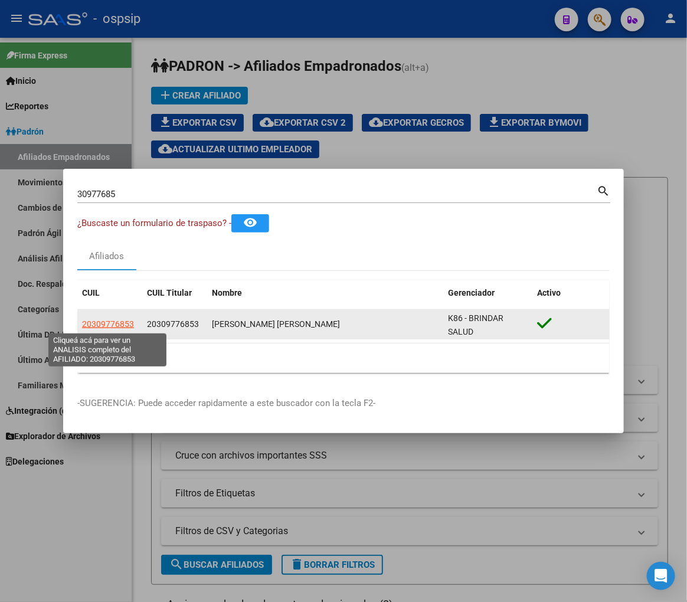
click at [114, 322] on span "20309776853" at bounding box center [108, 323] width 52 height 9
type textarea "20309776853"
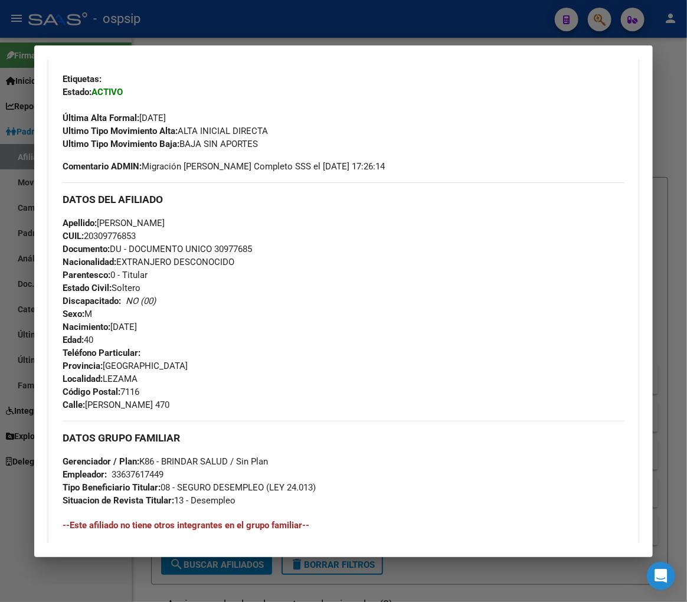
scroll to position [328, 0]
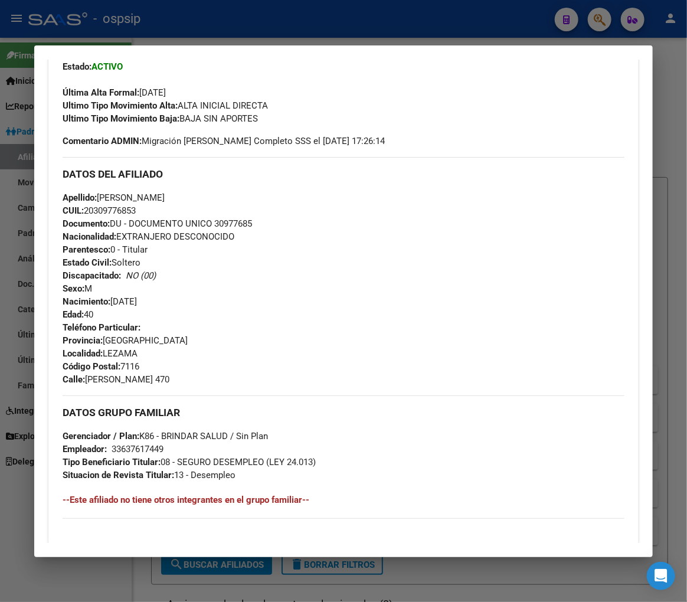
click at [187, 22] on div at bounding box center [343, 301] width 687 height 602
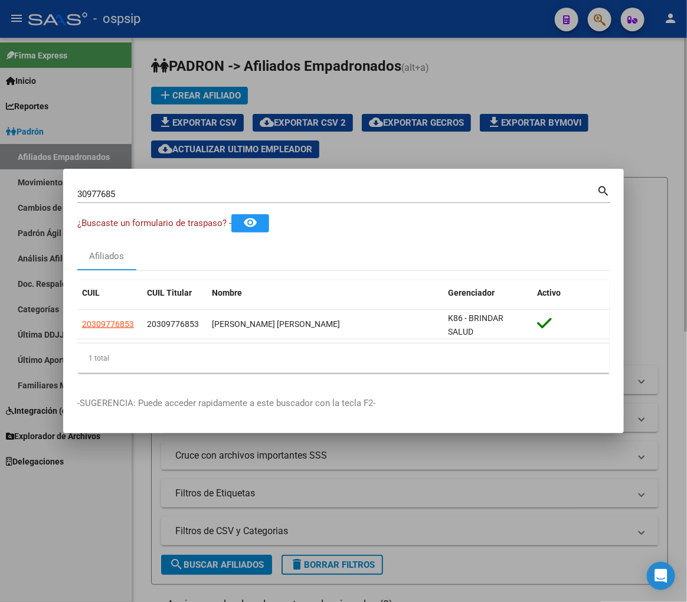
drag, startPoint x: 191, startPoint y: 24, endPoint x: 565, endPoint y: 123, distance: 386.7
click at [191, 24] on div at bounding box center [343, 301] width 687 height 602
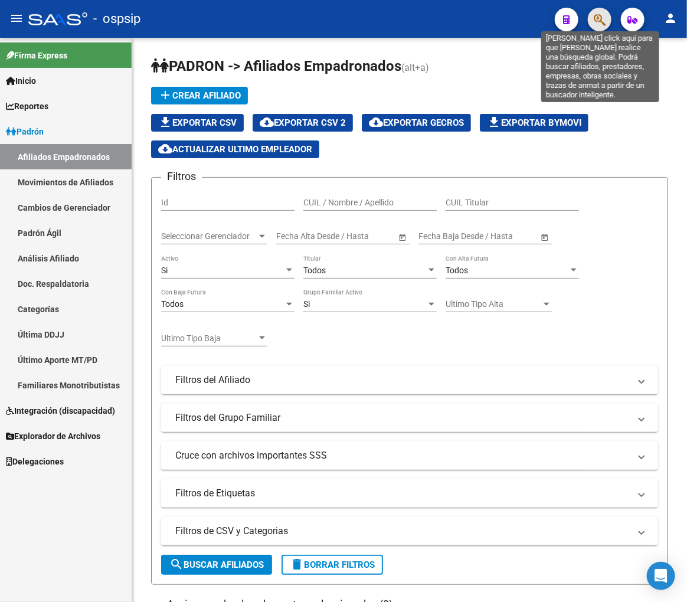
click at [594, 19] on icon "button" at bounding box center [600, 20] width 12 height 14
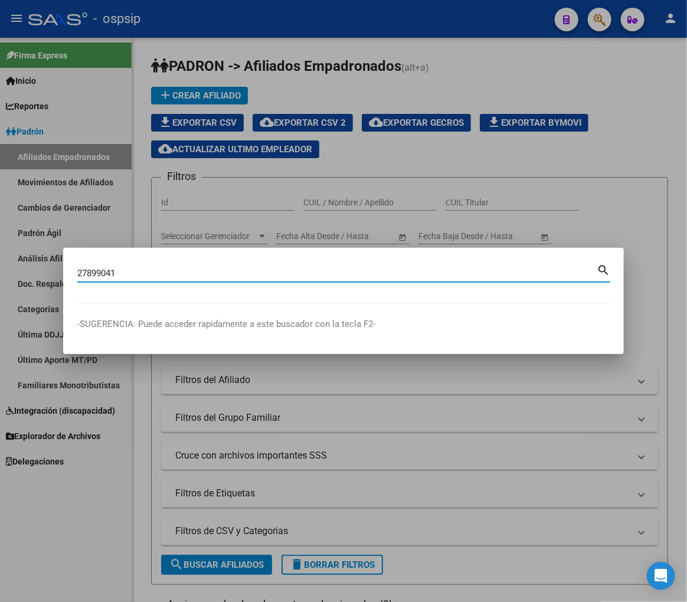
type input "27899041"
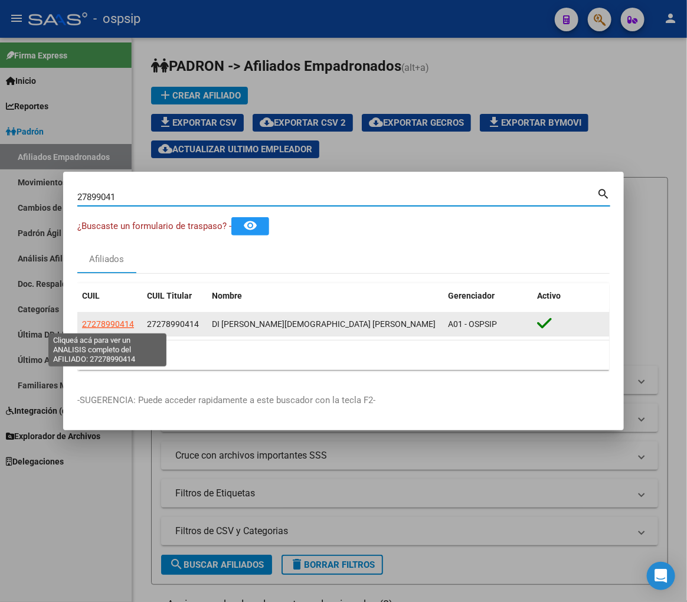
click at [120, 327] on span "27278990414" at bounding box center [108, 323] width 52 height 9
type textarea "27278990414"
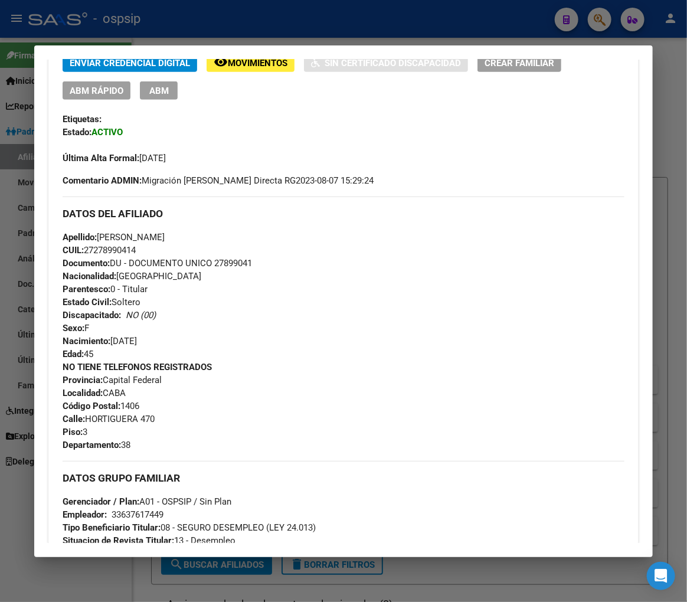
scroll to position [671, 0]
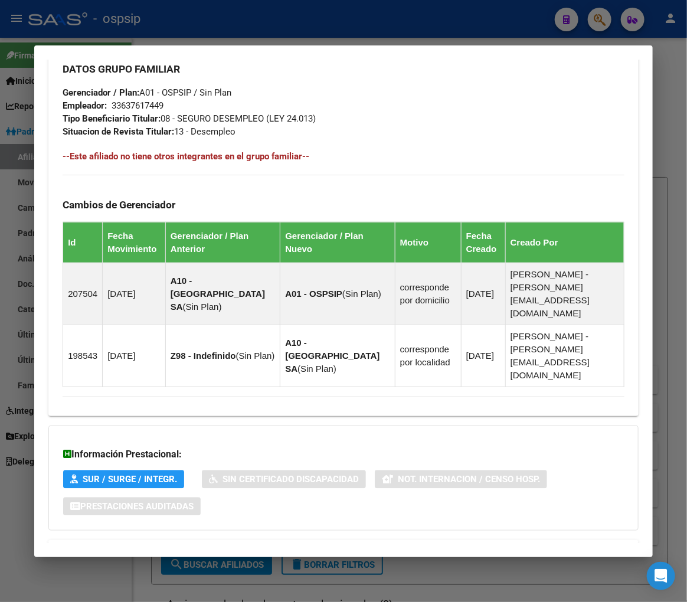
click at [410, 547] on mat-panel-title "Aportes y Contribuciones del Afiliado: 27278990414" at bounding box center [337, 554] width 548 height 14
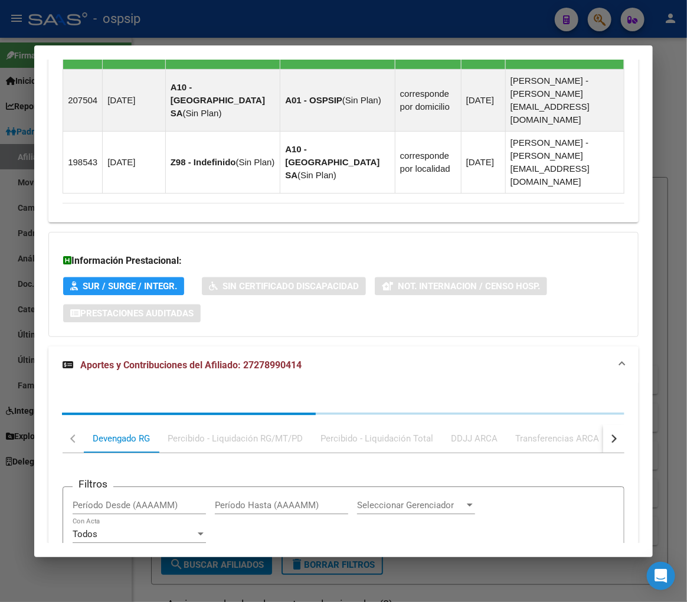
scroll to position [993, 0]
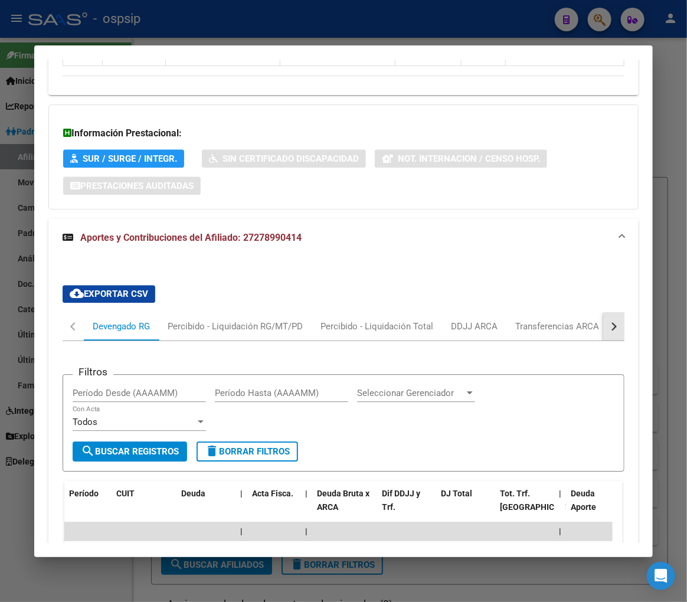
click at [608, 312] on button "button" at bounding box center [613, 326] width 21 height 28
click at [575, 312] on div "ARCA Relaciones Laborales" at bounding box center [533, 326] width 128 height 28
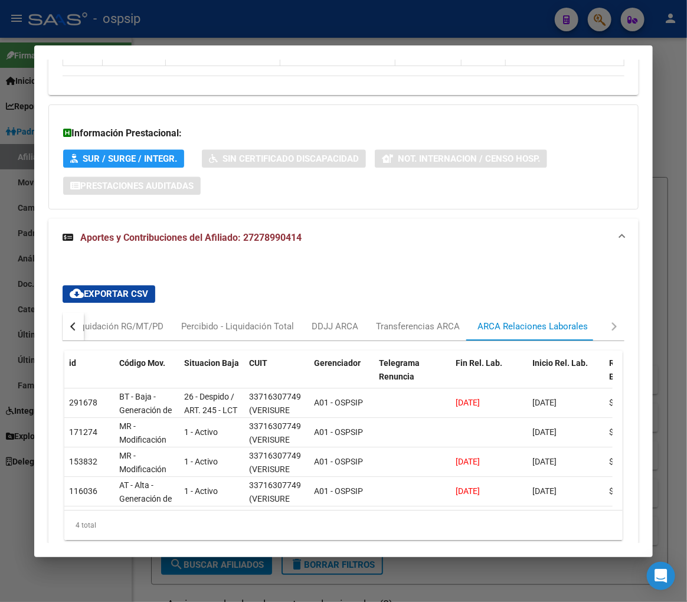
drag, startPoint x: 267, startPoint y: 471, endPoint x: 275, endPoint y: 465, distance: 9.6
click at [290, 468] on div "id Código Mov. Situacion Baja CUIT Gerenciador Telegrama Renuncia Fin Rel. Lab.…" at bounding box center [343, 446] width 559 height 190
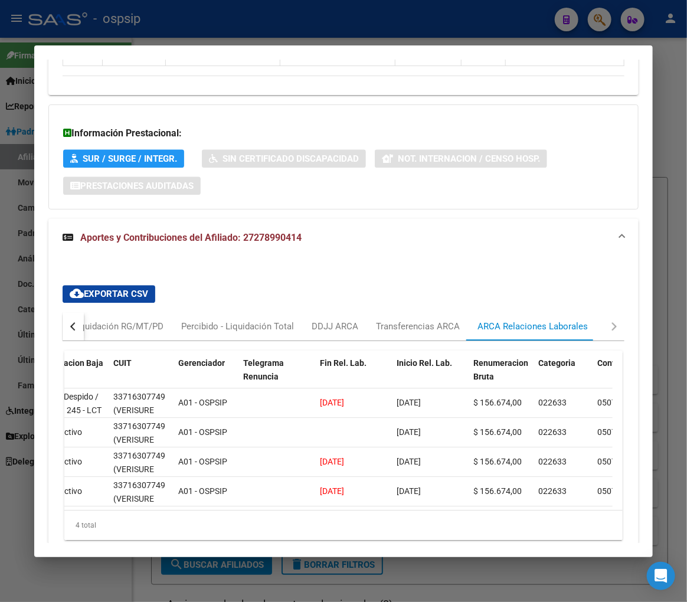
scroll to position [0, 0]
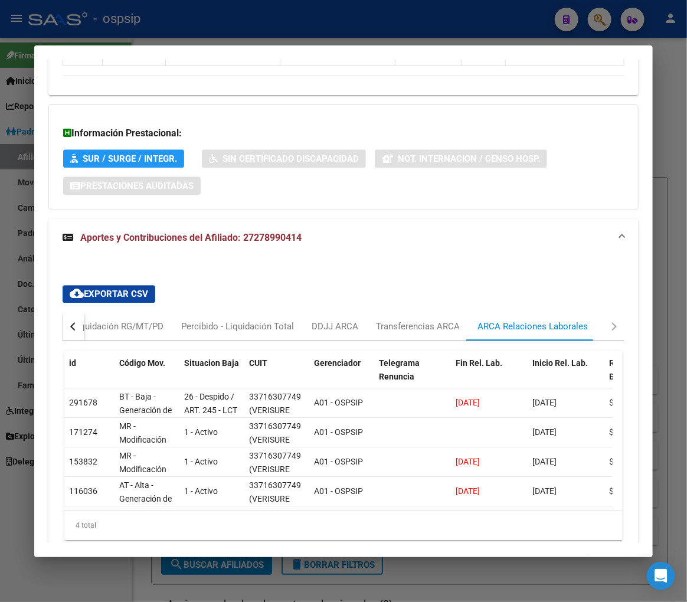
click at [213, 26] on div at bounding box center [343, 301] width 687 height 602
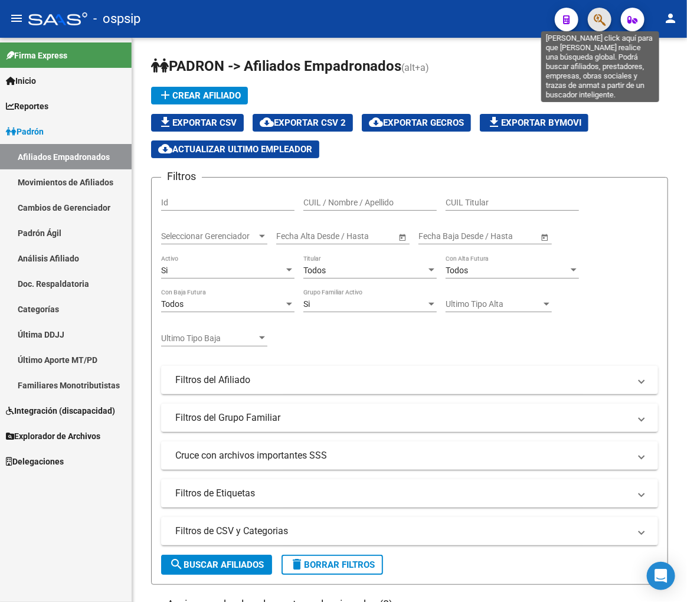
click at [595, 21] on icon "button" at bounding box center [600, 20] width 12 height 14
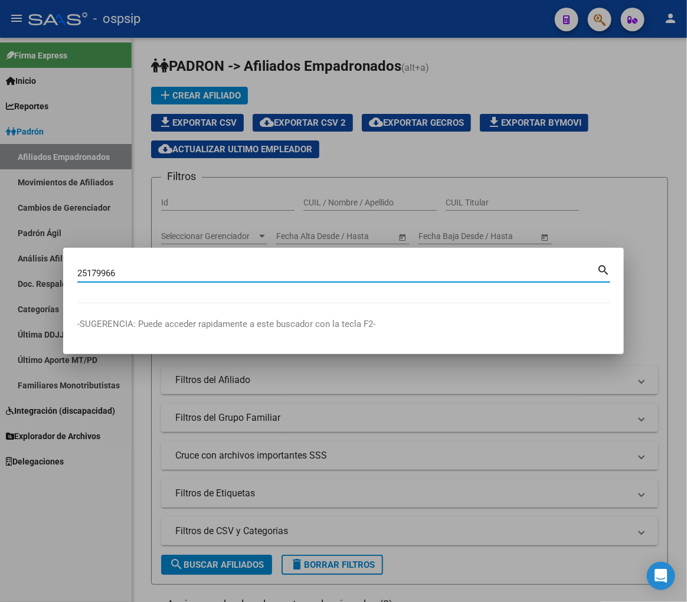
type input "25179966"
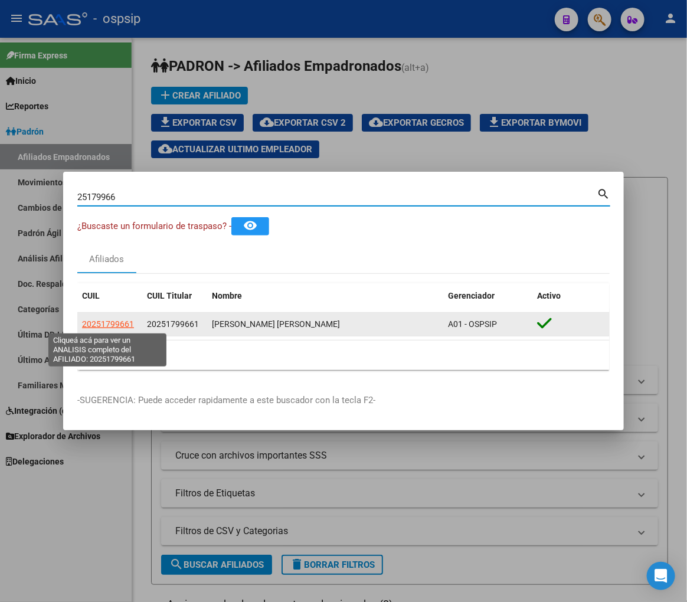
click at [111, 324] on span "20251799661" at bounding box center [108, 323] width 52 height 9
type textarea "20251799661"
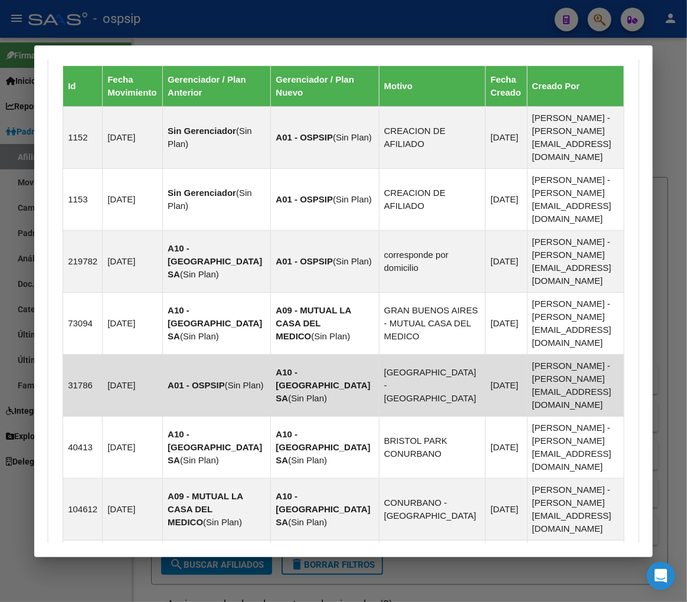
scroll to position [1036, 0]
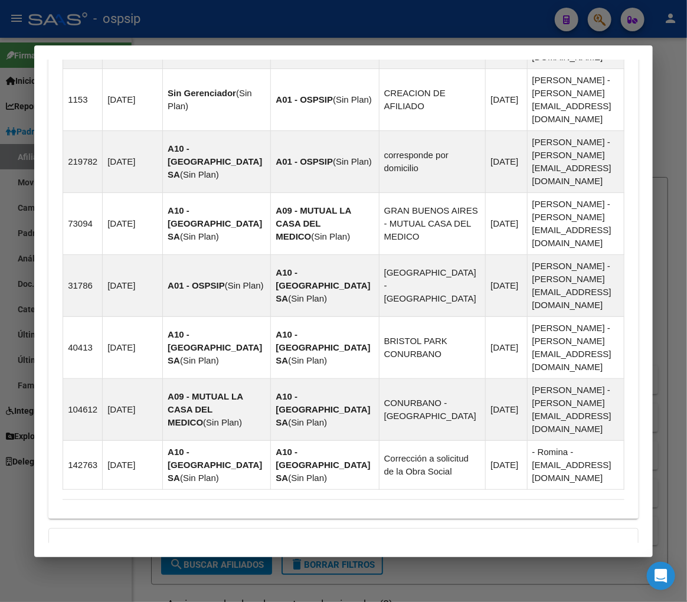
drag, startPoint x: 403, startPoint y: 509, endPoint x: 420, endPoint y: 481, distance: 32.9
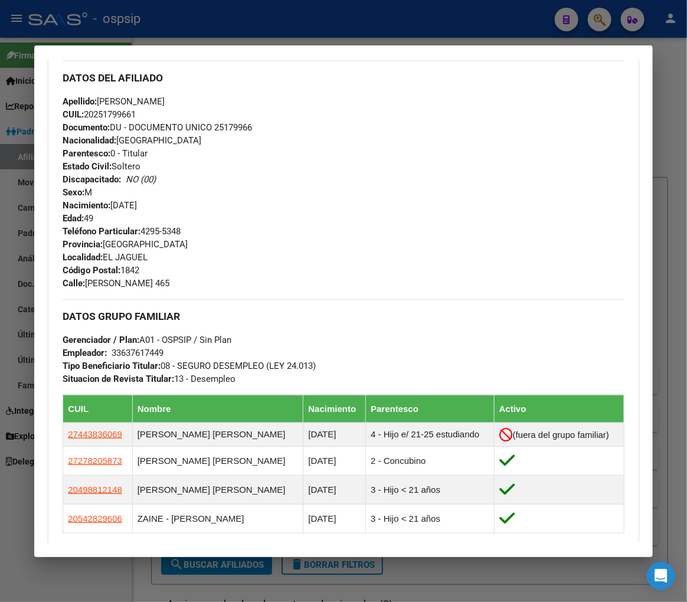
scroll to position [307, 0]
